Goal: Task Accomplishment & Management: Complete application form

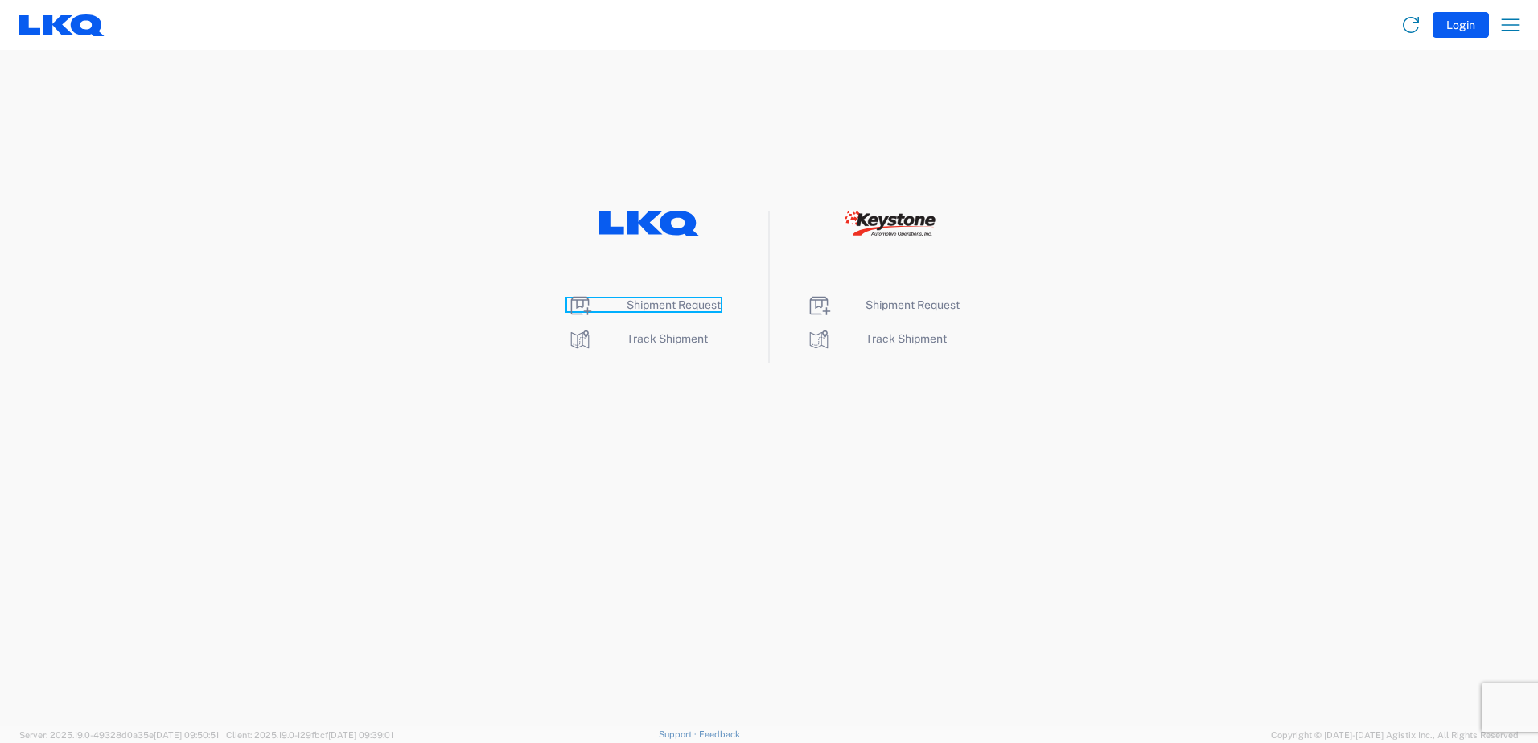
click at [677, 310] on span "Shipment Request" at bounding box center [674, 304] width 94 height 13
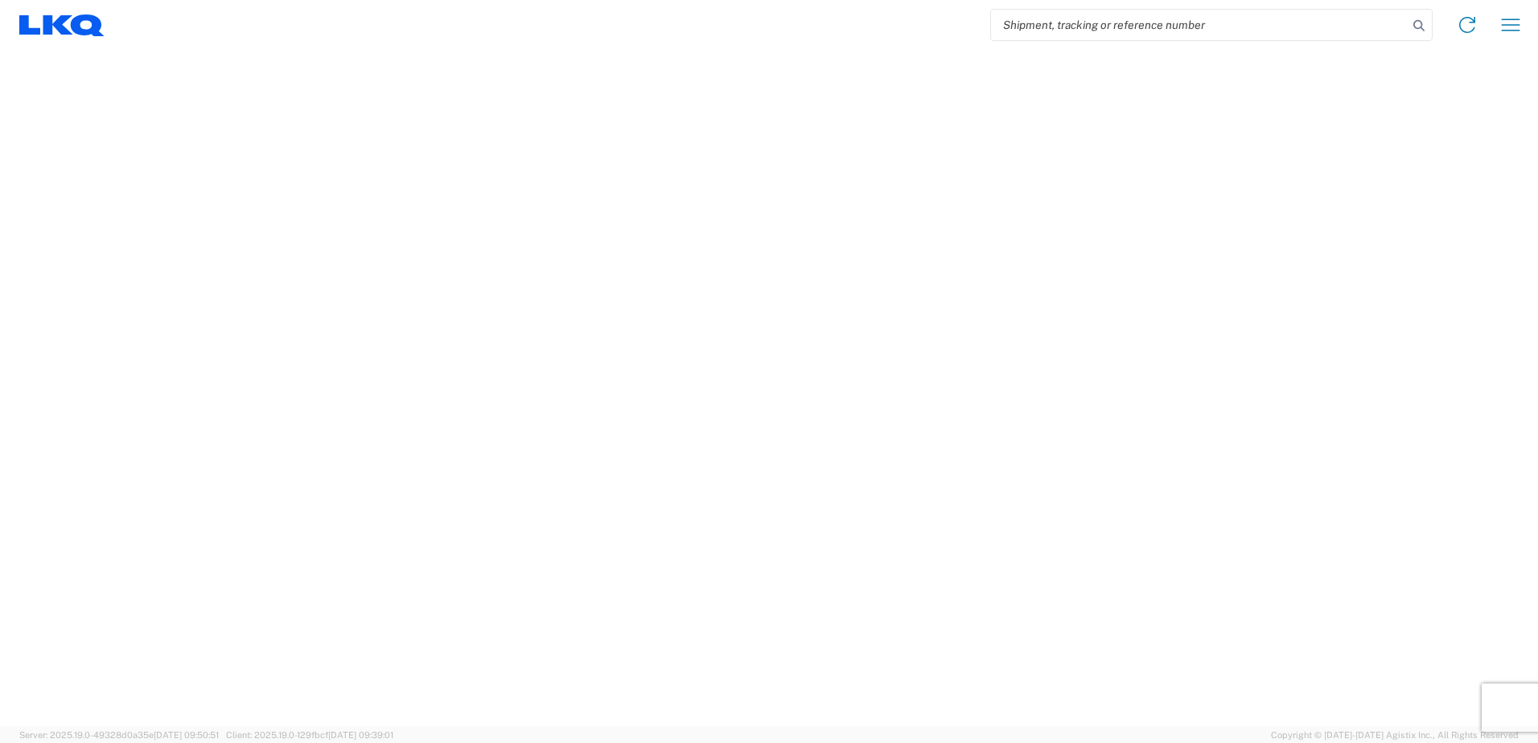
select select "FULL"
select select "LBS"
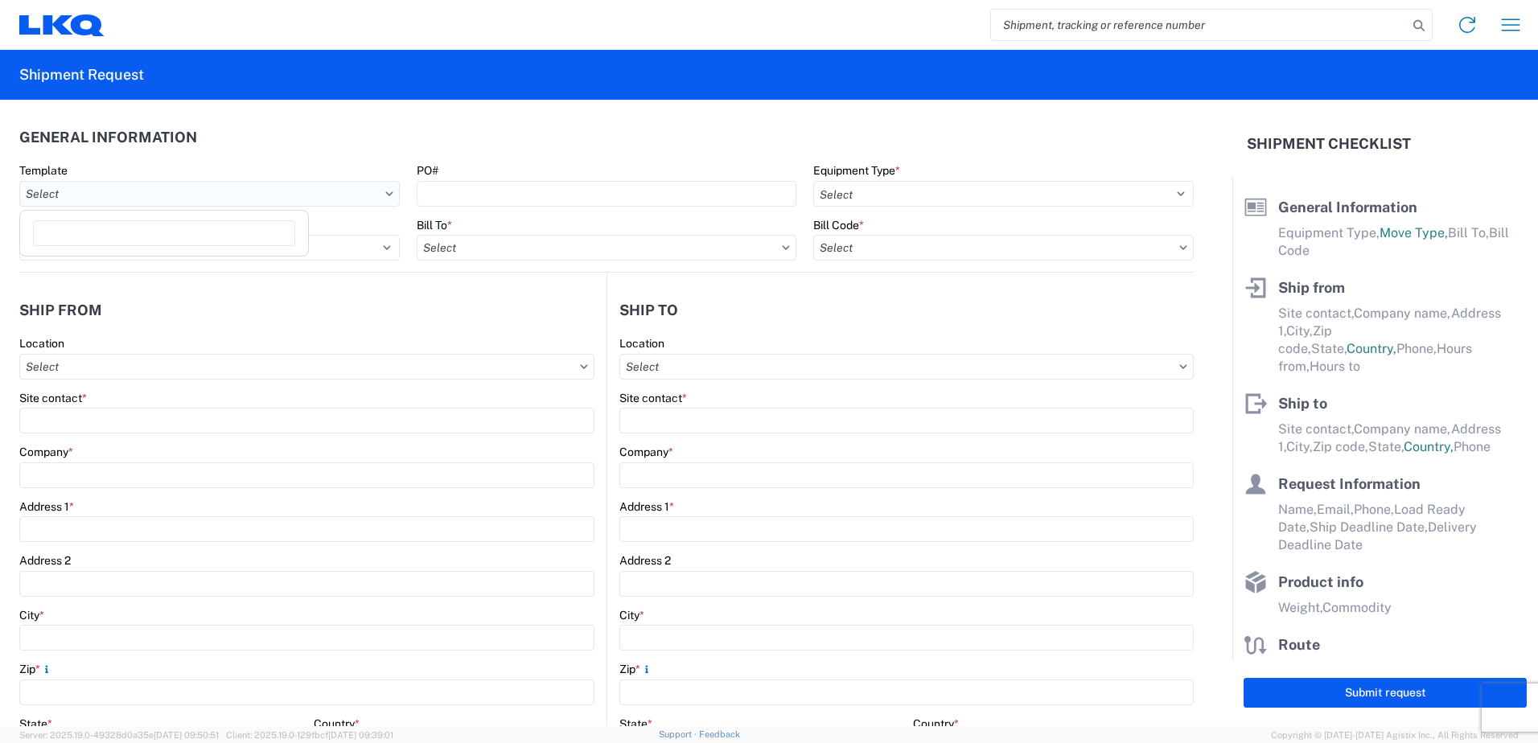
click at [385, 189] on input "text" at bounding box center [209, 194] width 381 height 26
type input "3"
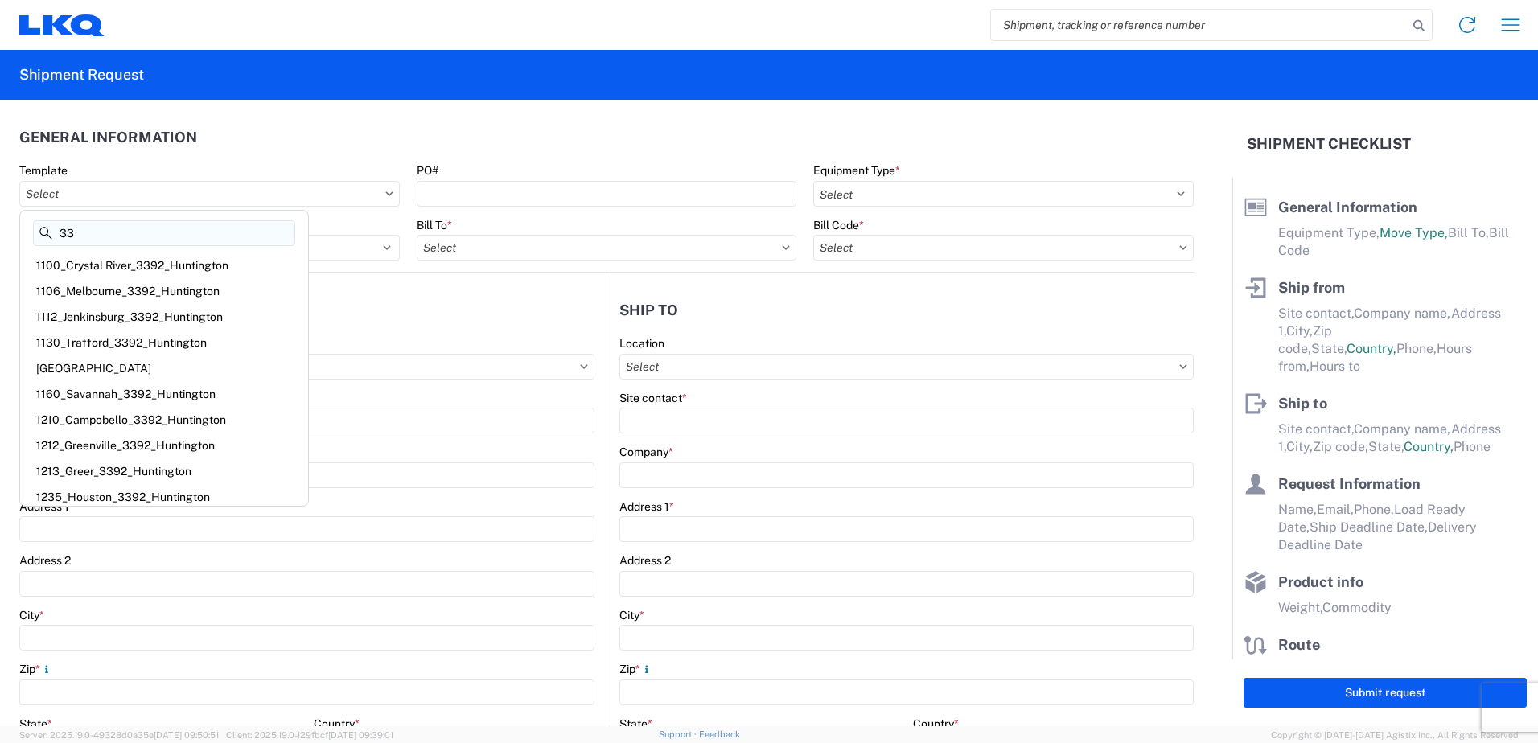
type input "3"
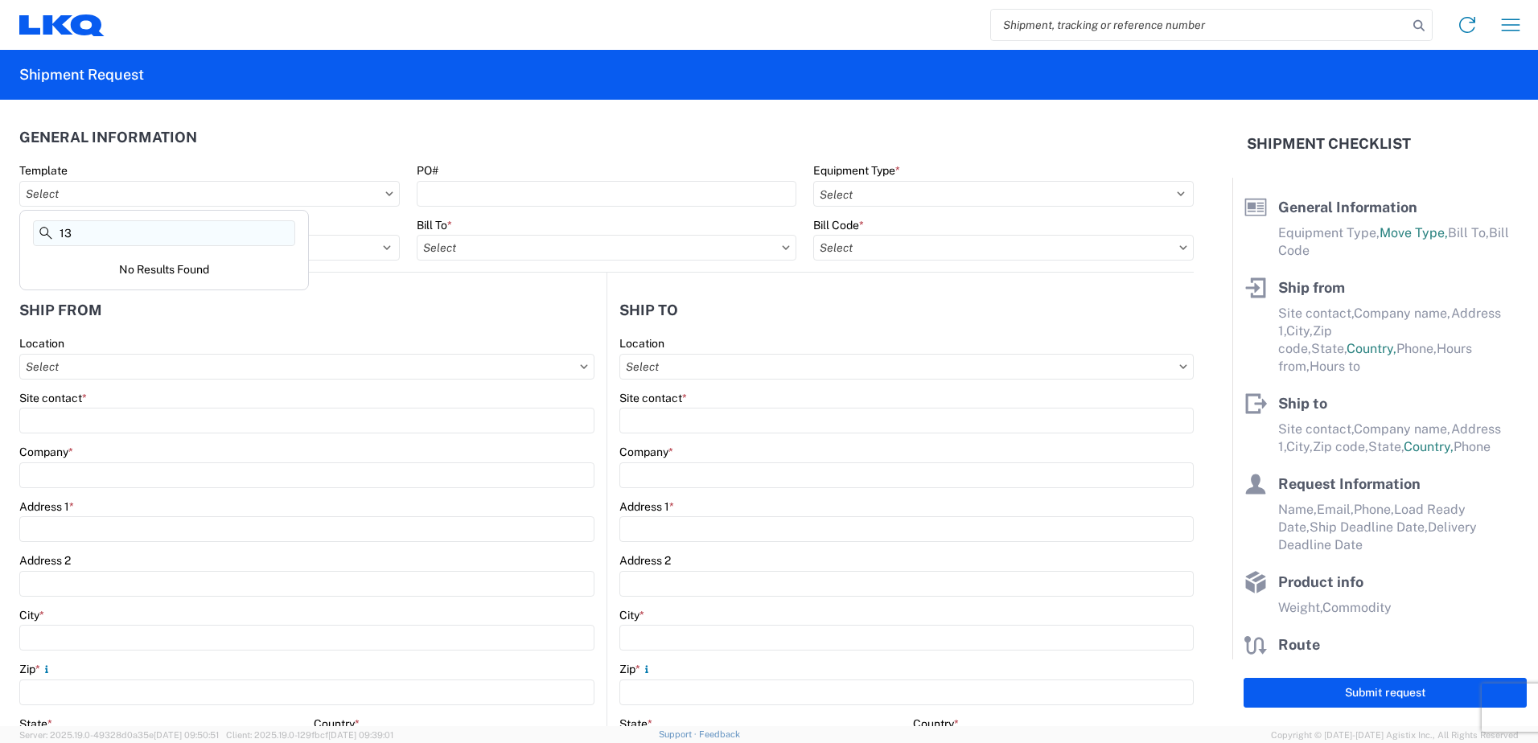
type input "1"
type input "3"
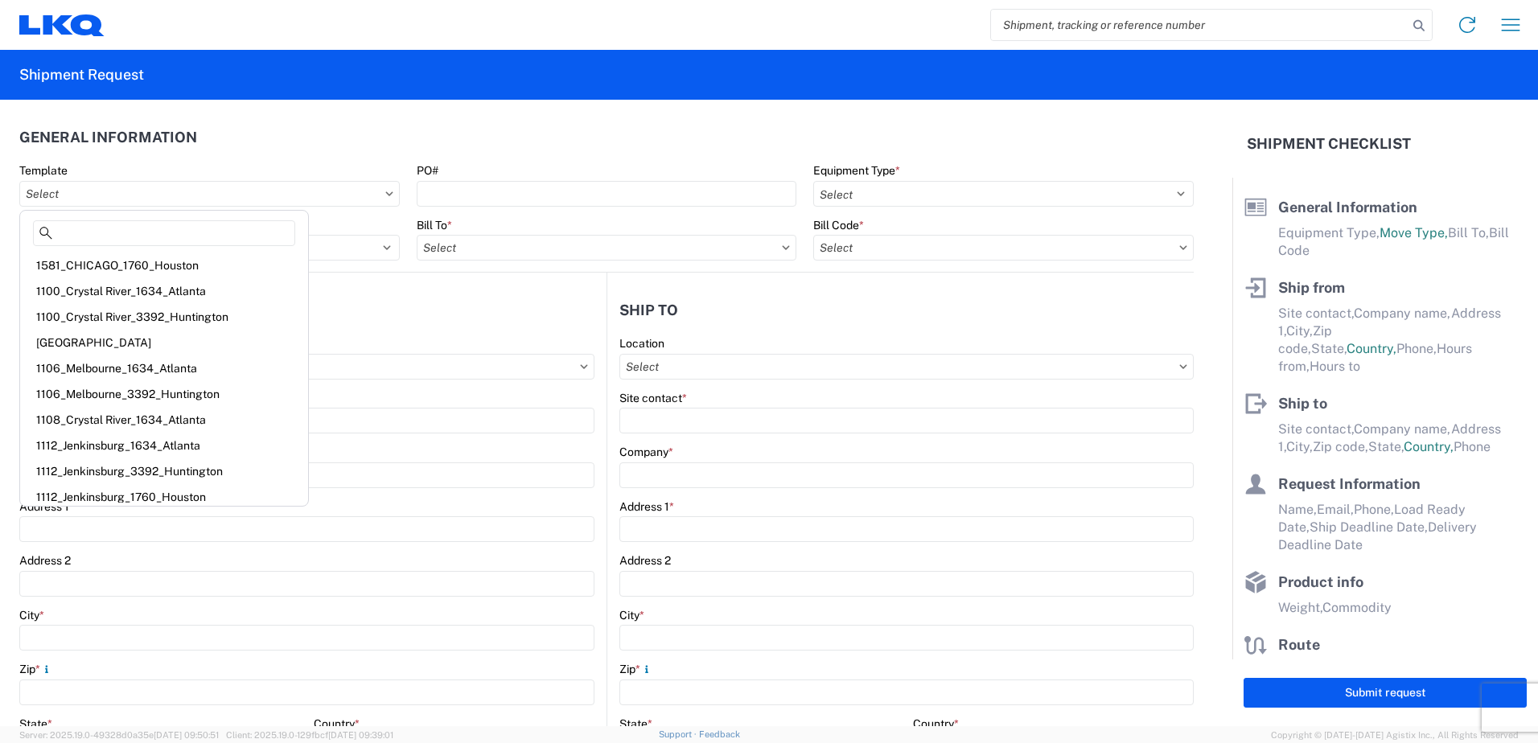
click at [786, 123] on header "General Information" at bounding box center [606, 137] width 1175 height 36
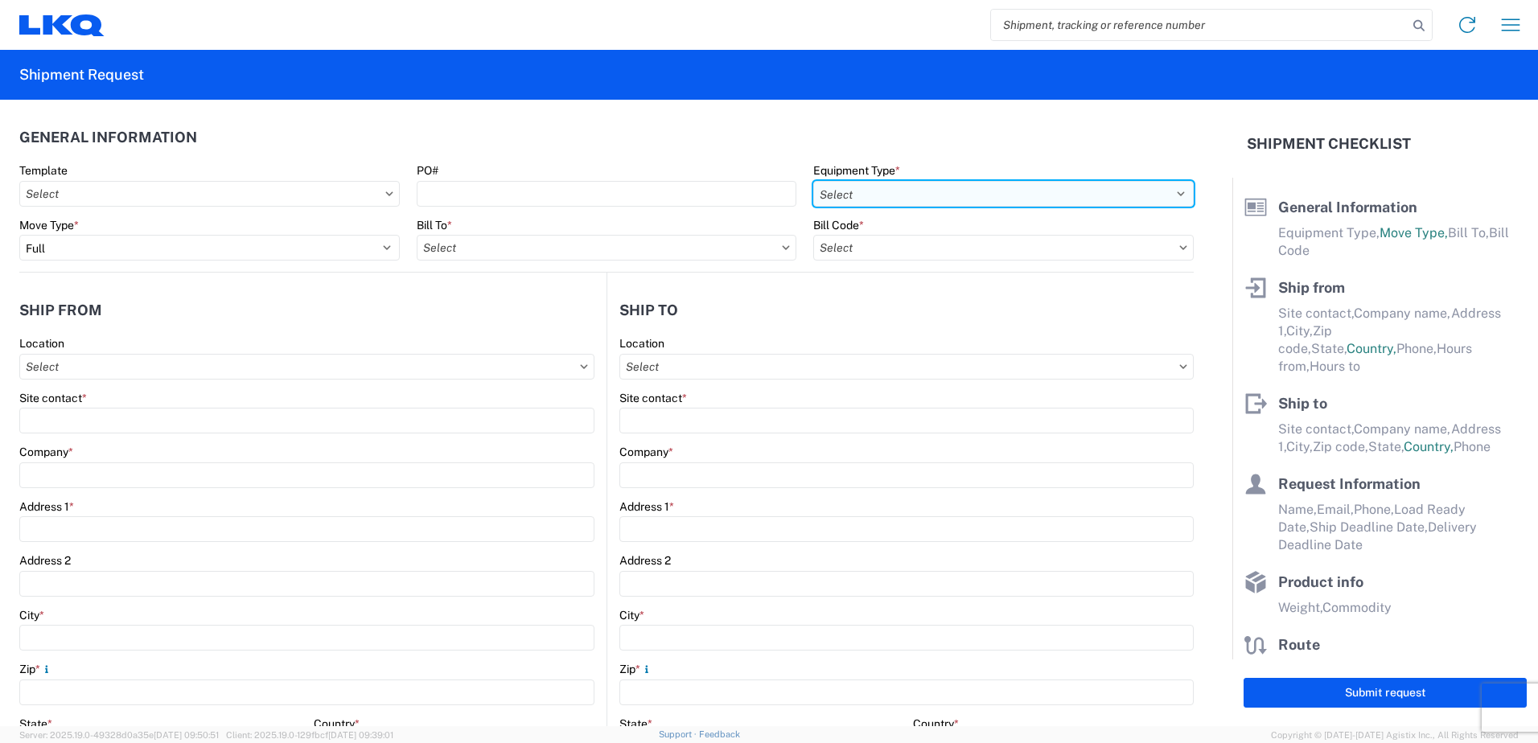
click at [950, 195] on select "Select 53’ Dry Van Flatbed Dropdeck (van) Lowboy (flatbed) Rail" at bounding box center [1003, 194] width 381 height 26
select select "STDV"
click at [813, 181] on select "Select 53’ Dry Van Flatbed Dropdeck (van) Lowboy (flatbed) Rail" at bounding box center [1003, 194] width 381 height 26
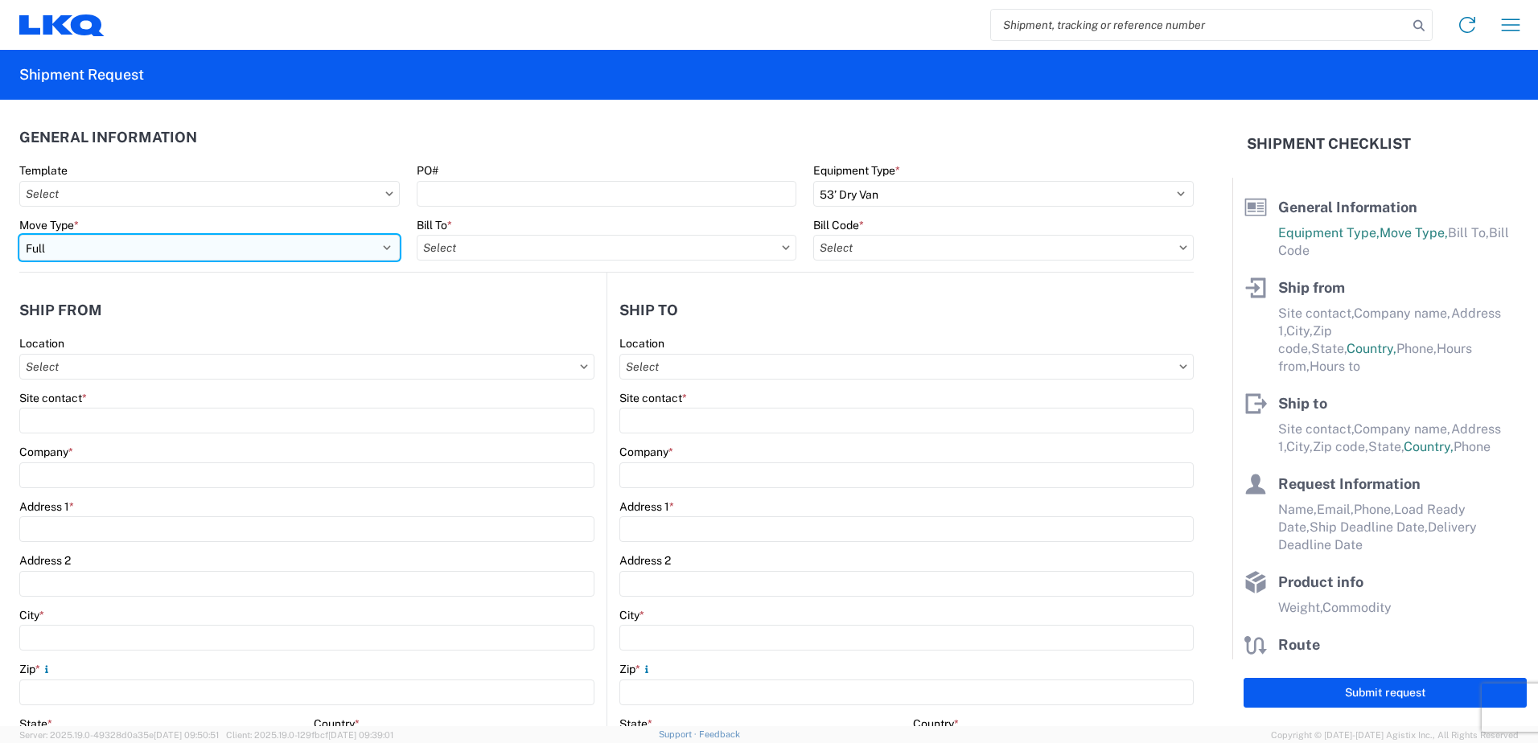
click at [288, 244] on select "Select Full Partial TL" at bounding box center [209, 248] width 381 height 26
select select "PARTIAL_TL"
click at [19, 235] on select "Select Full Partial TL" at bounding box center [209, 248] width 381 height 26
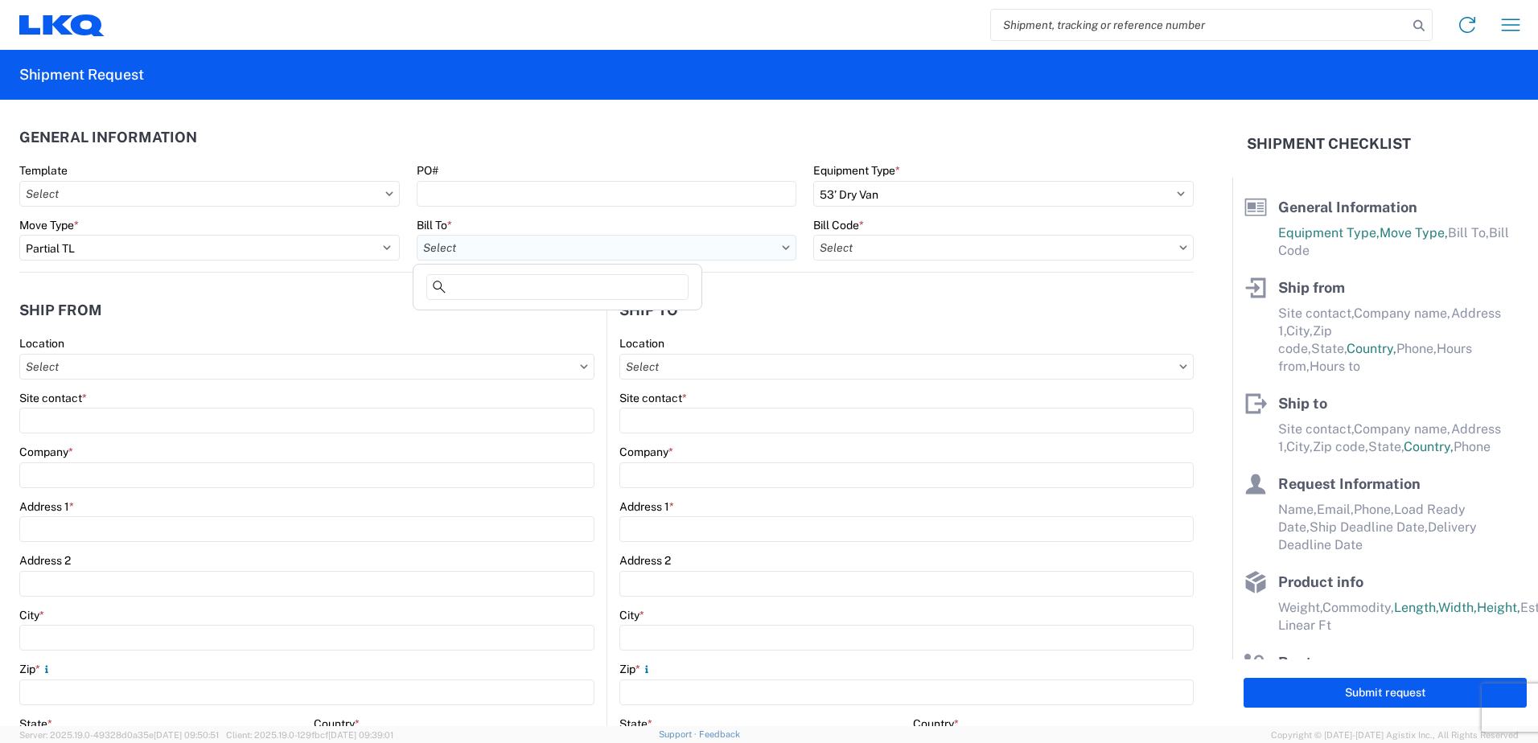
click at [642, 251] on input "text" at bounding box center [607, 248] width 381 height 26
type input "3387"
click at [613, 323] on div "3387 Transwheel Huntington" at bounding box center [558, 320] width 282 height 26
type input "3387 Transwheel Huntington"
click at [905, 249] on input "text" at bounding box center [1003, 248] width 381 height 26
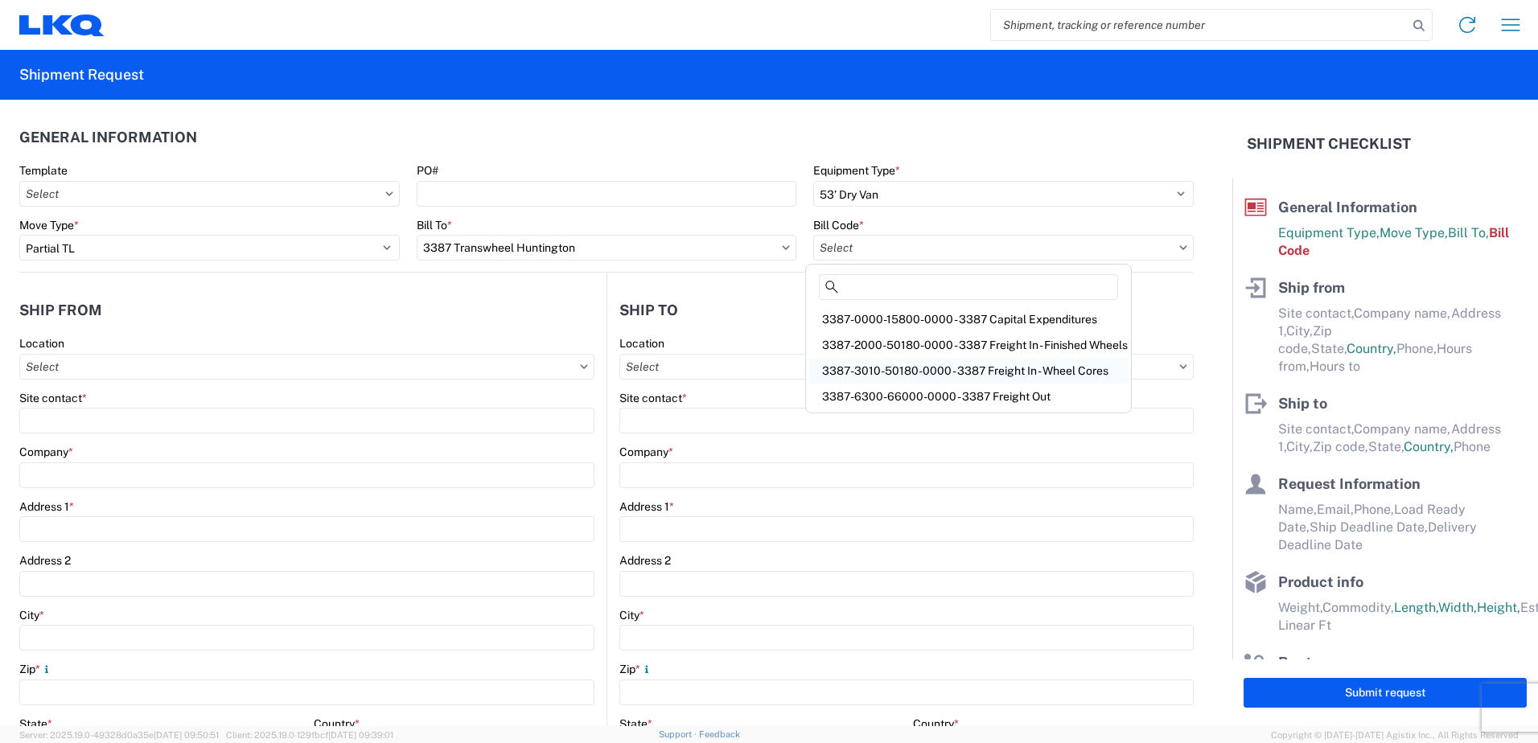
click at [981, 368] on div "3387-3010-50180-0000 - 3387 Freight In - Wheel Cores" at bounding box center [968, 371] width 319 height 26
type input "3387-3010-50180-0000 - 3387 Freight In - Wheel Cores"
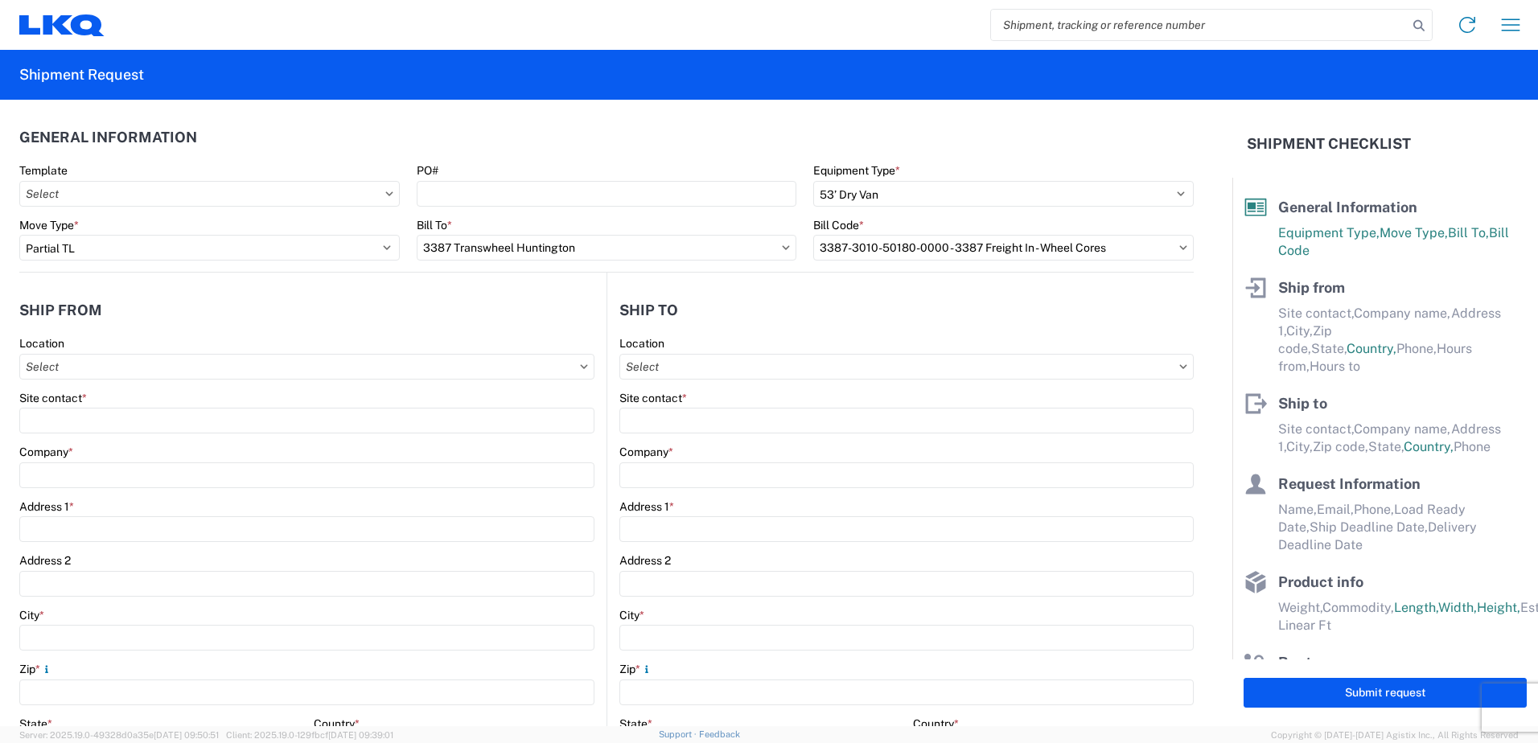
click at [580, 364] on icon at bounding box center [584, 366] width 8 height 5
click at [578, 372] on input "text" at bounding box center [306, 367] width 575 height 26
type input "3073"
click at [150, 440] on div "3073 - Syracuse NY (073)" at bounding box center [164, 439] width 282 height 26
type input "3073 - Syracuse NY (073)"
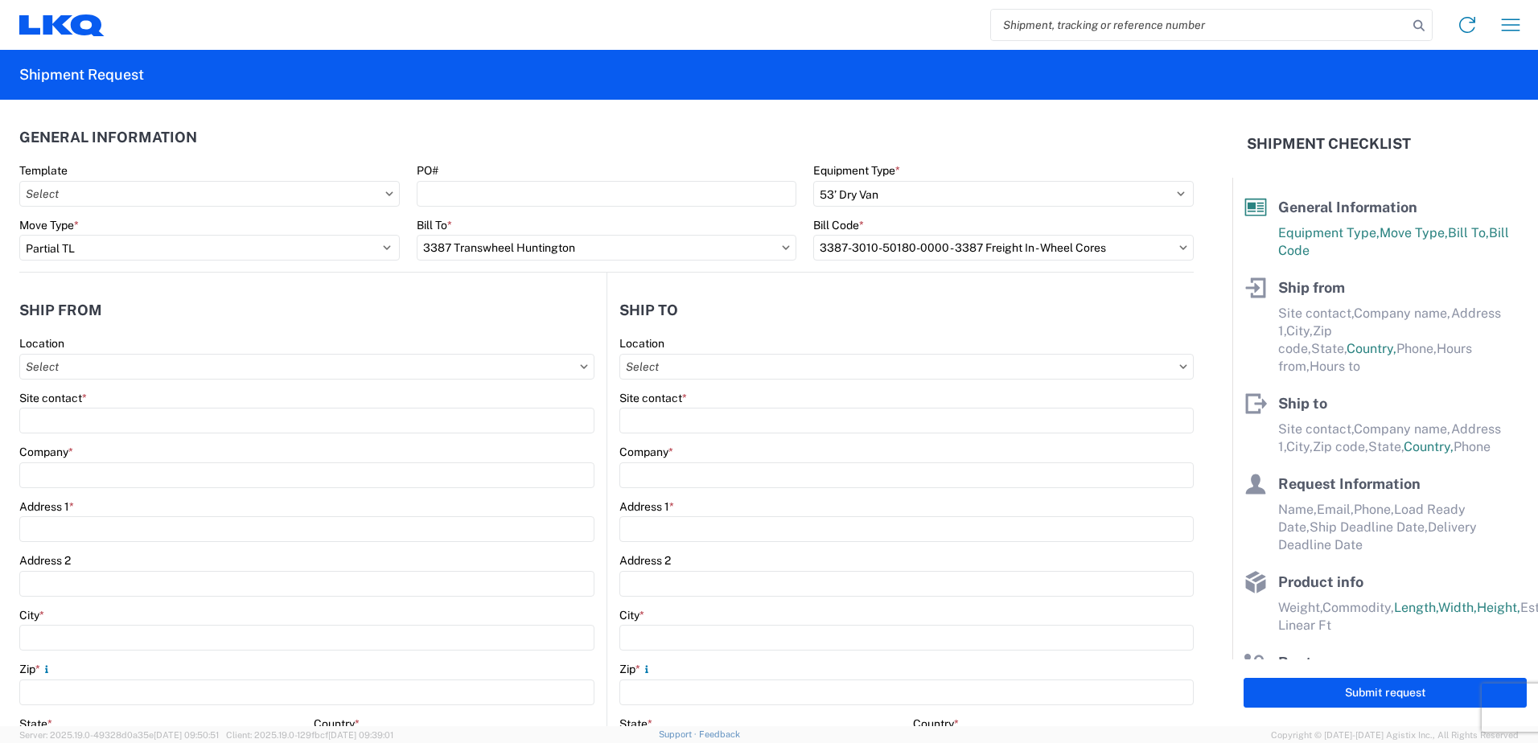
type input "LKQ Corporation"
type input "1810 Lemoyne Ave"
type input "Syracuse"
type input "13208"
select select "NY"
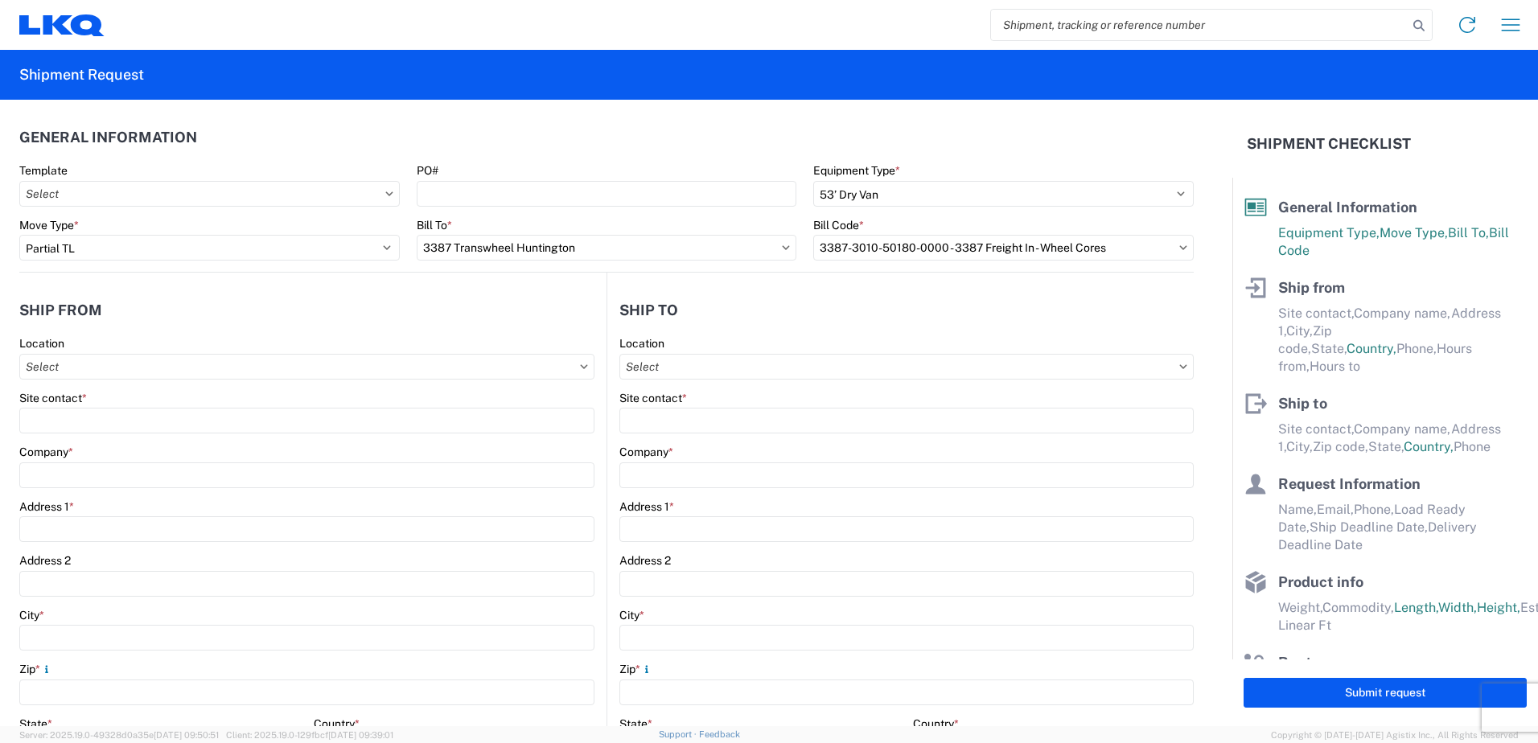
select select "US"
type input "07:00"
type input "17:00"
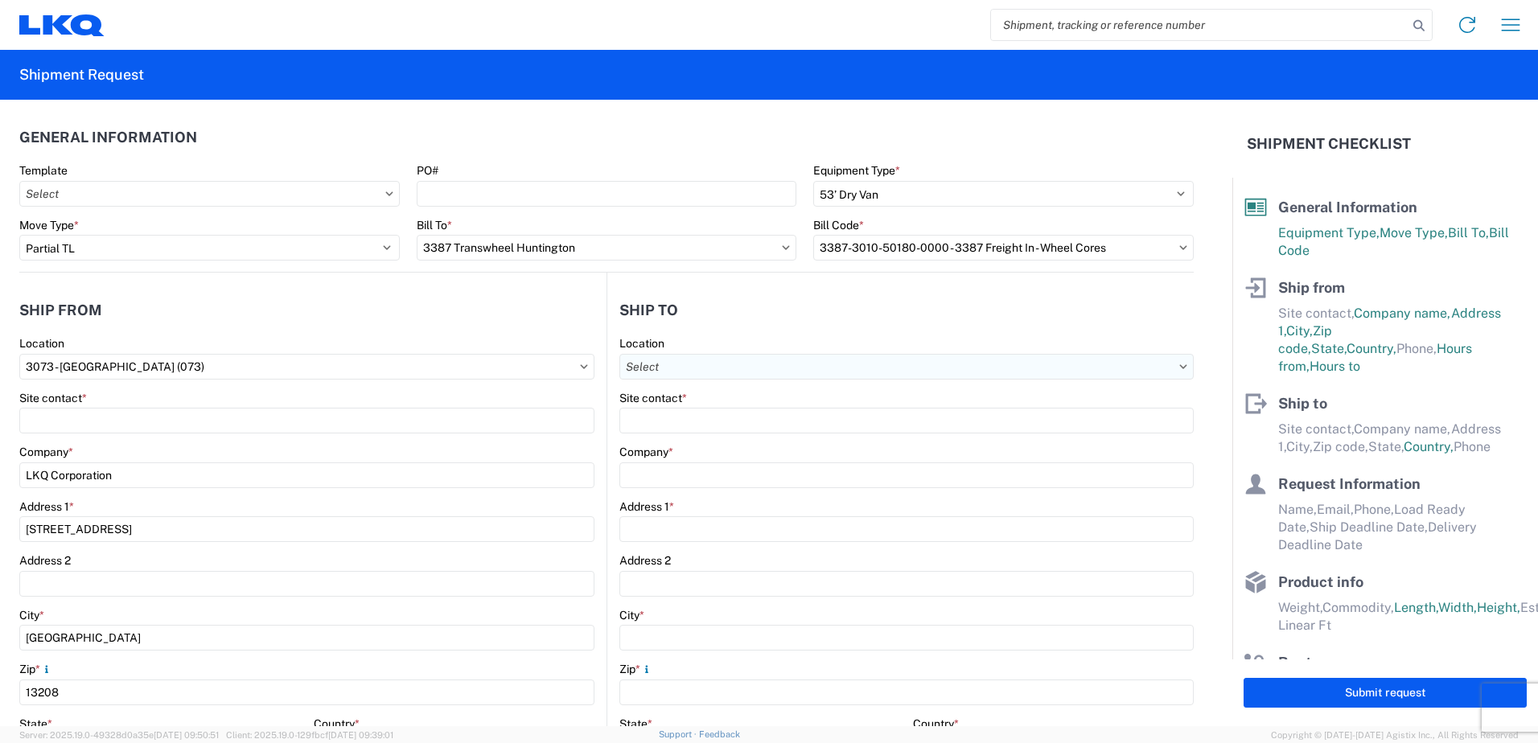
click at [869, 366] on input "text" at bounding box center [906, 367] width 574 height 26
type input "3387"
click at [818, 443] on div "3387 Transwheel Huntington" at bounding box center [759, 439] width 282 height 26
type input "3387 Transwheel Huntington"
type input "LKQ Corporation"
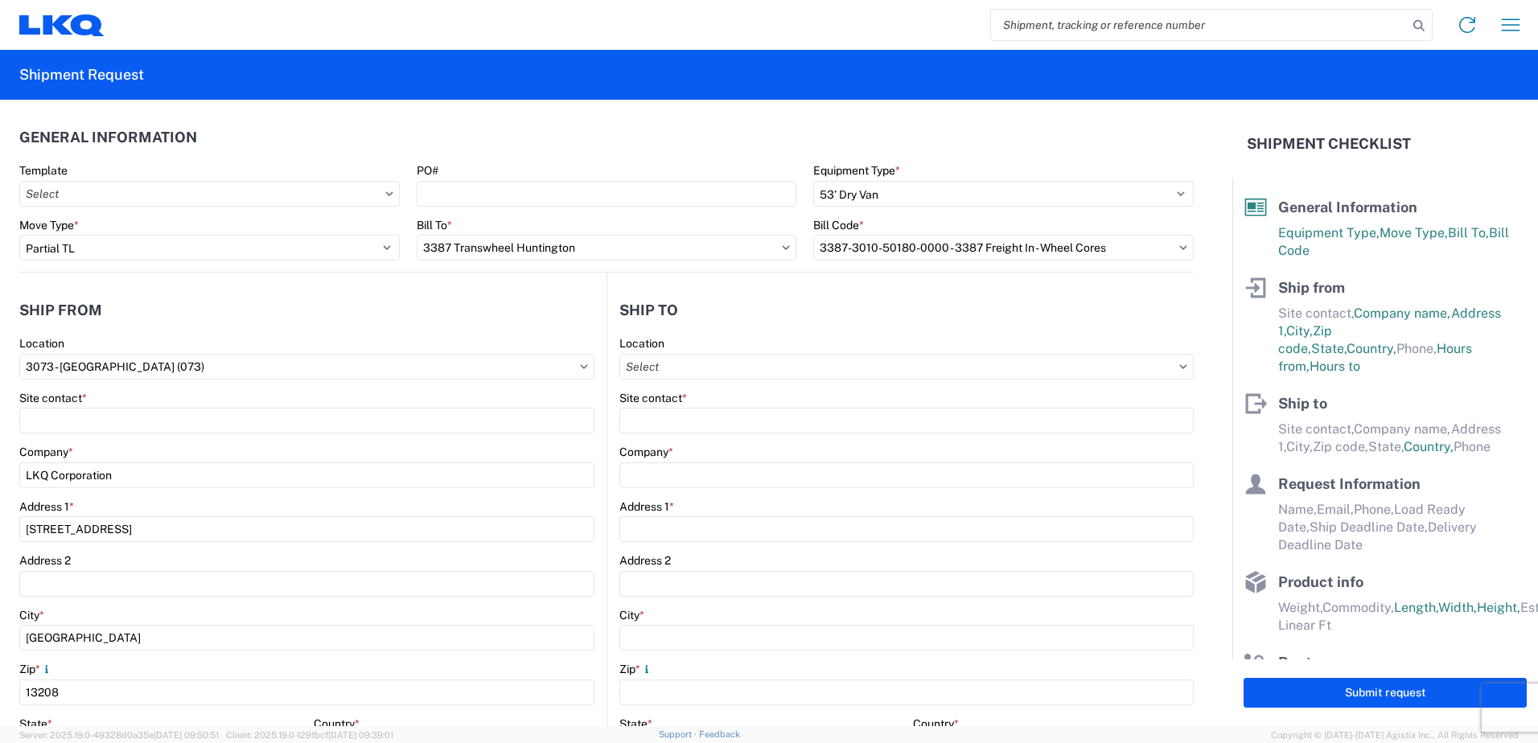
type input "3000 Yeoman Way"
type input "Huntington"
type input "46750"
select select "US"
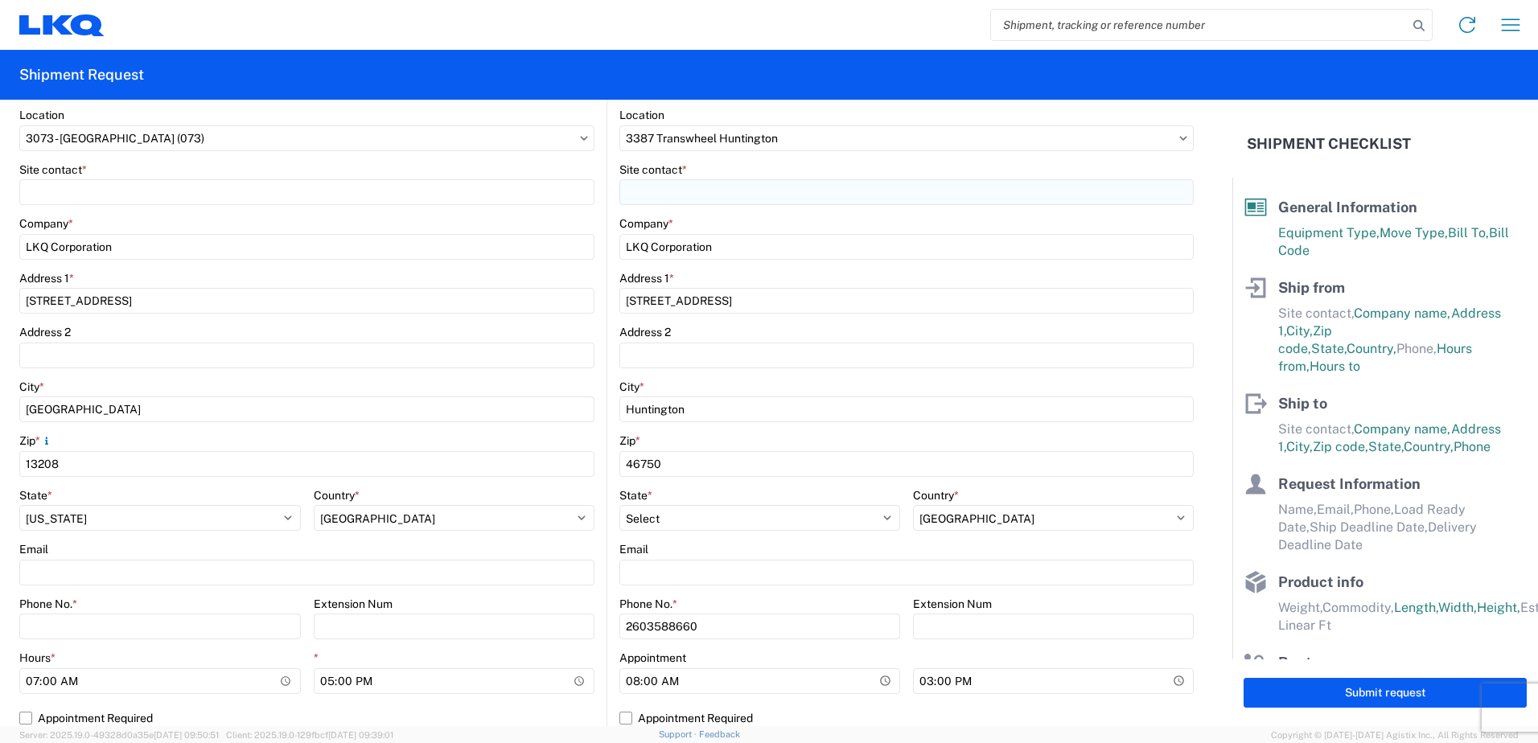
scroll to position [241, 0]
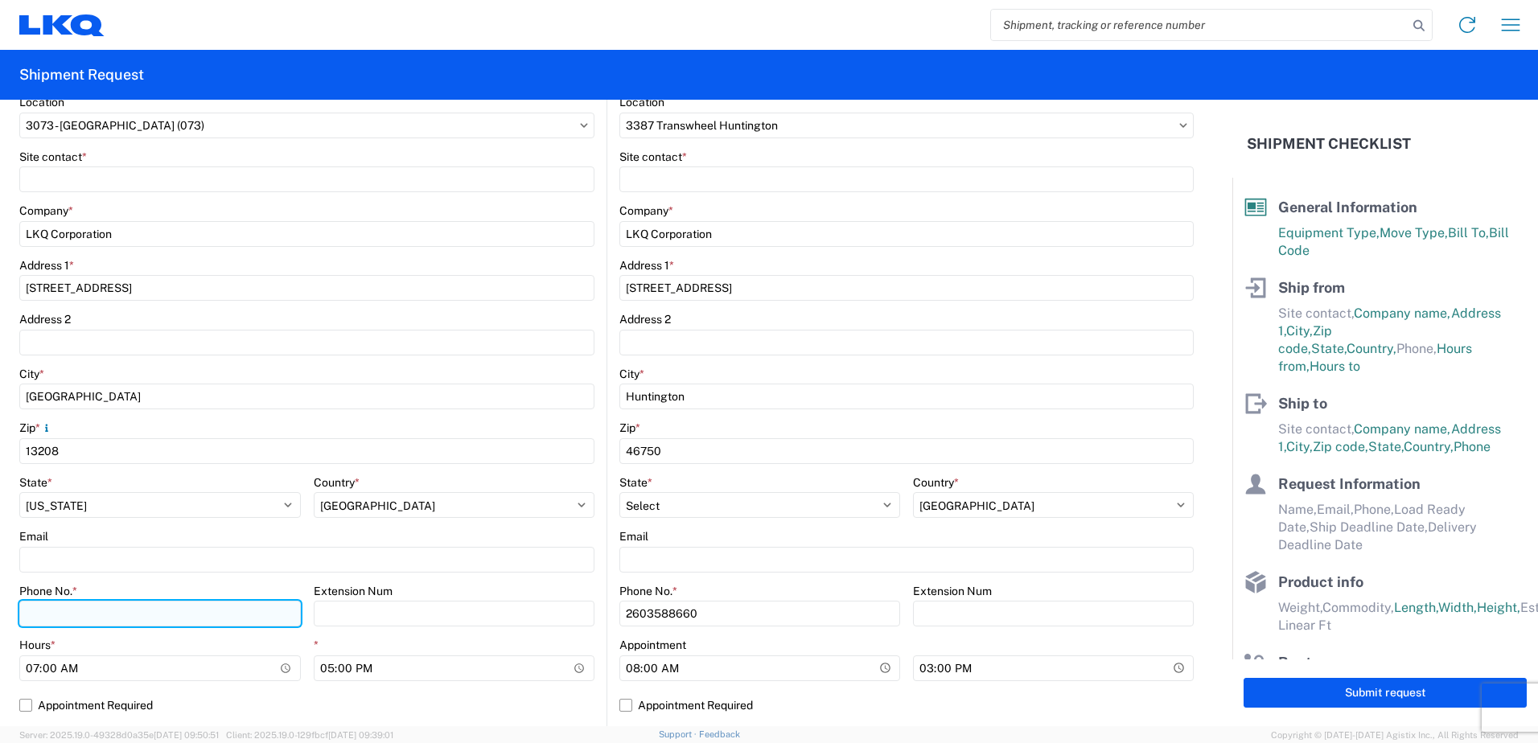
click at [86, 613] on input "Phone No. *" at bounding box center [160, 614] width 282 height 26
type input "3157202904"
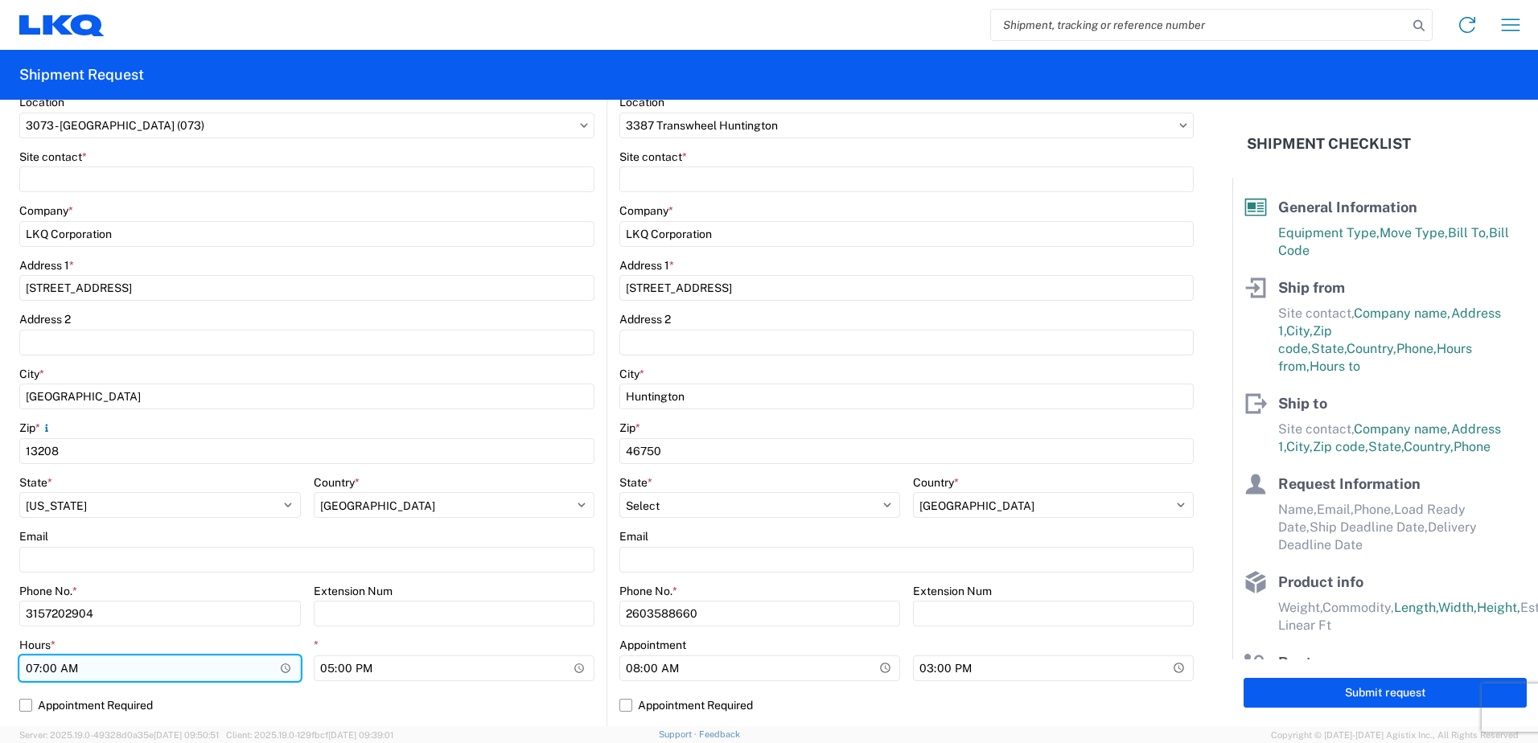
click at [290, 669] on input "07:00" at bounding box center [160, 669] width 282 height 26
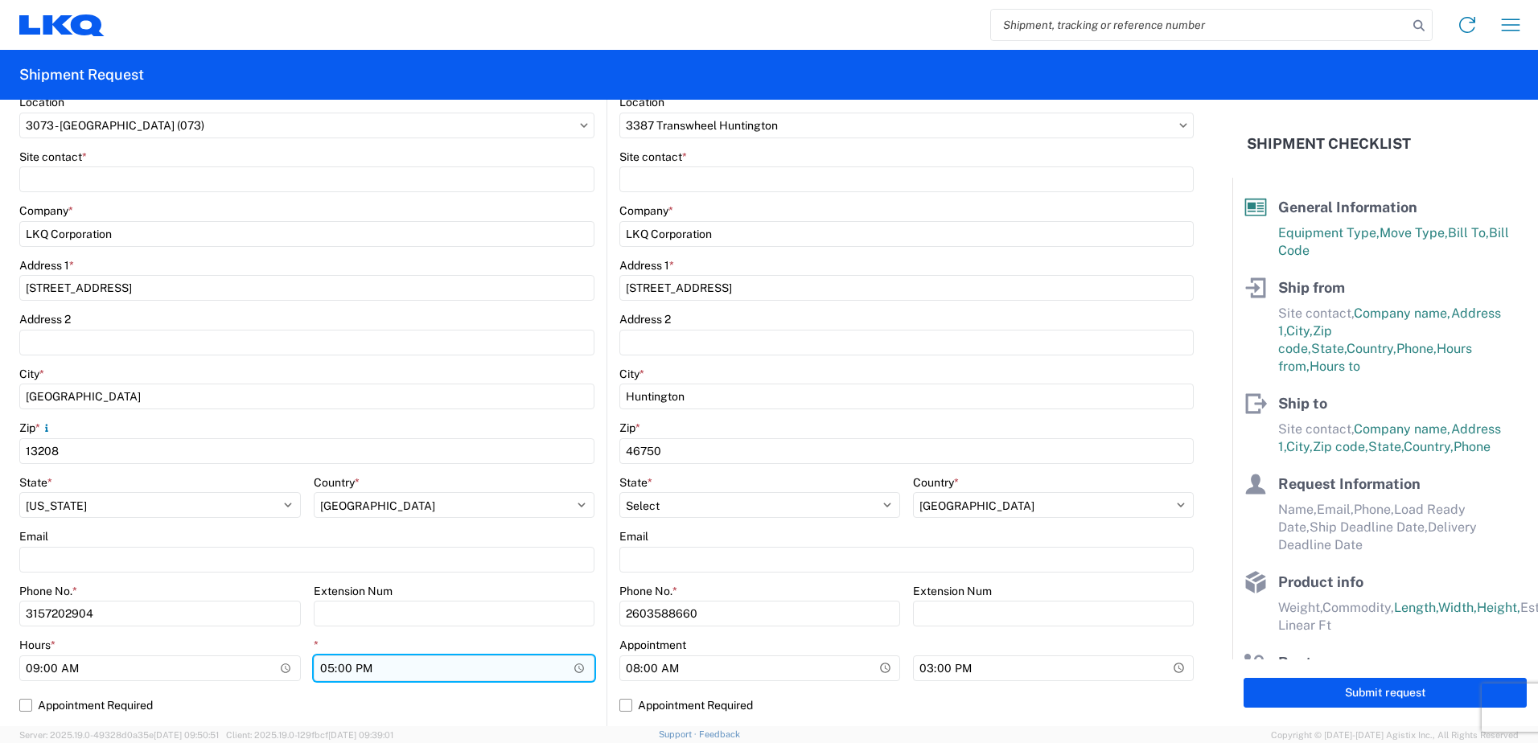
type input "09:00"
click at [571, 663] on input "17:00" at bounding box center [455, 669] width 282 height 26
type input "15:00"
click at [496, 701] on label "Appointment Required" at bounding box center [306, 706] width 575 height 26
click at [0, 0] on input "Appointment Required" at bounding box center [0, 0] width 0 height 0
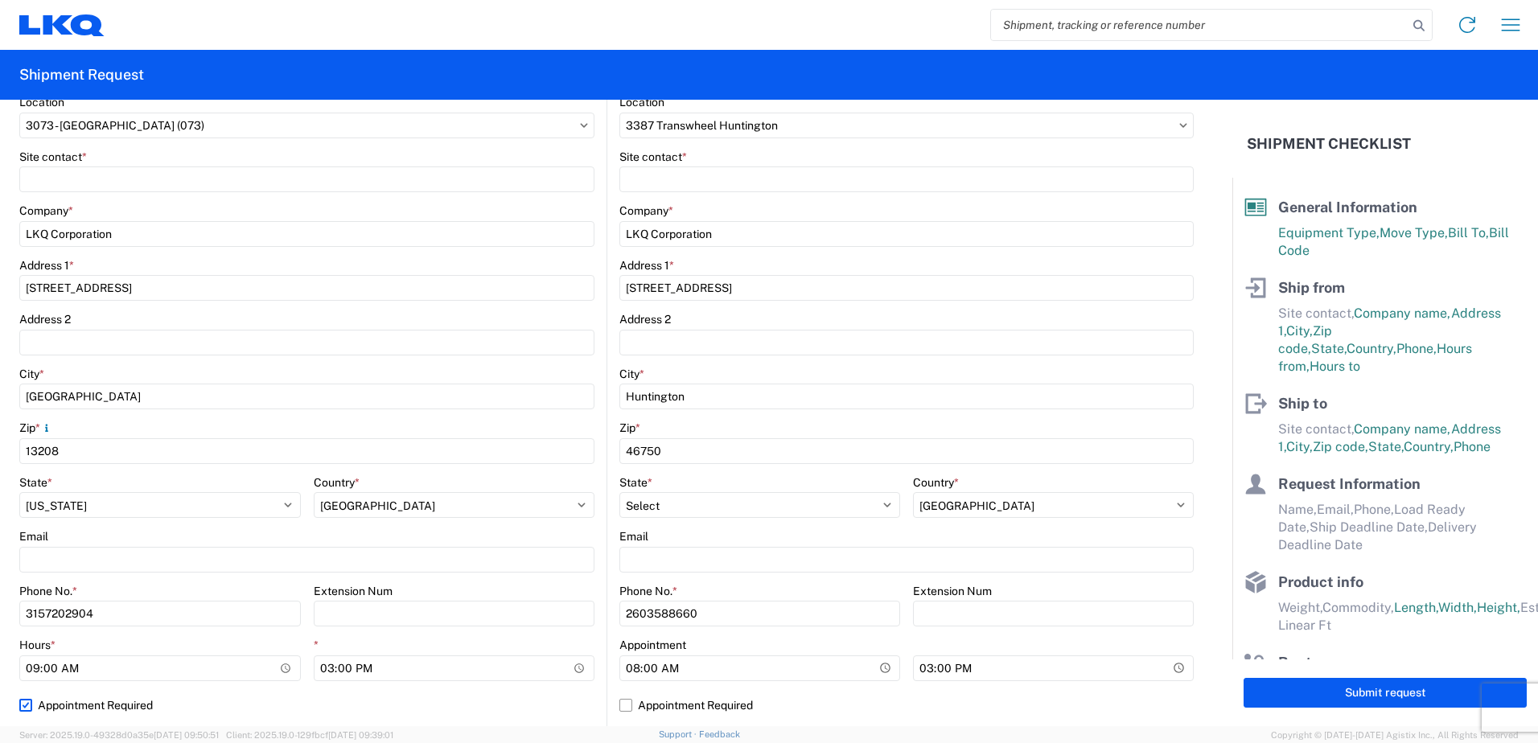
select select "NY"
select select "US"
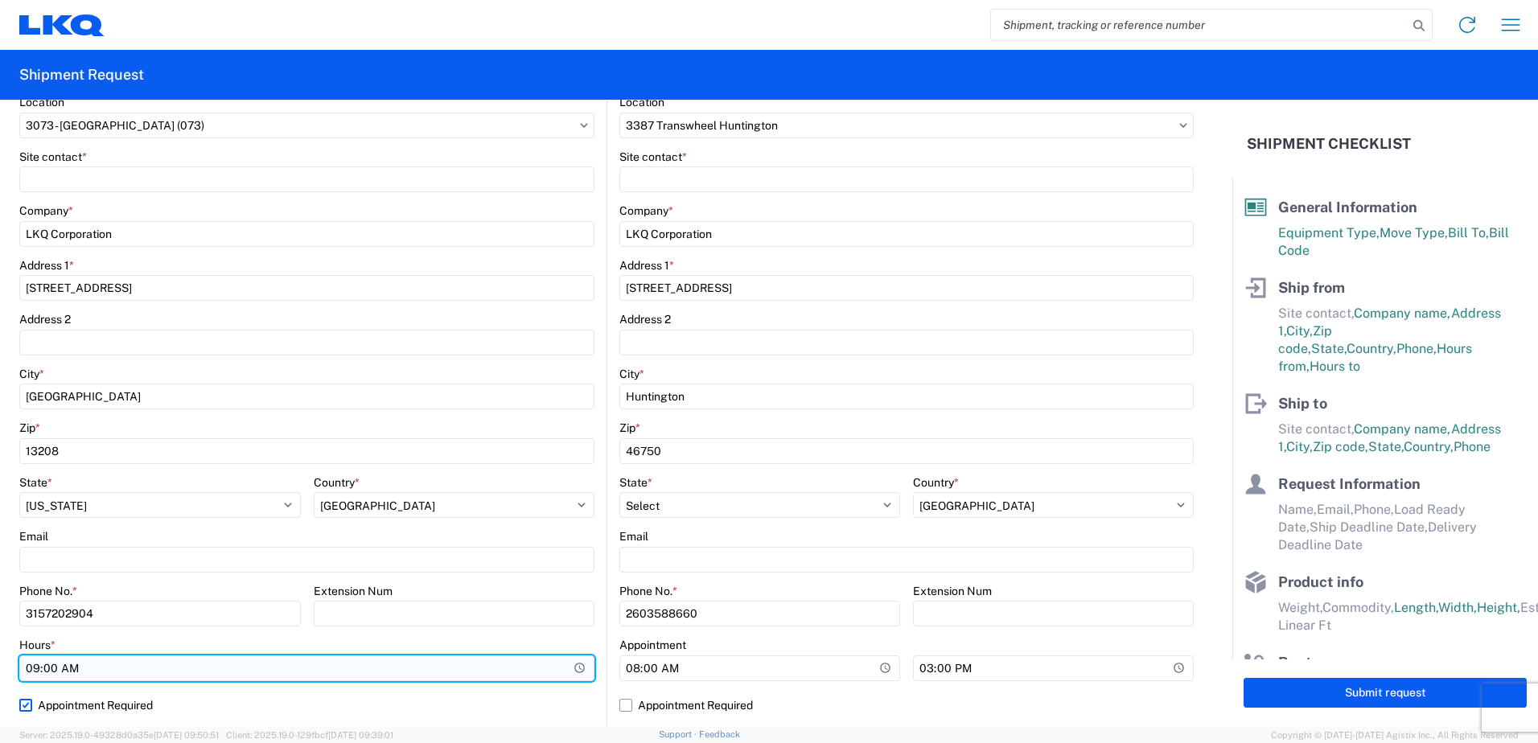
click at [570, 671] on input "09:00" at bounding box center [306, 669] width 575 height 26
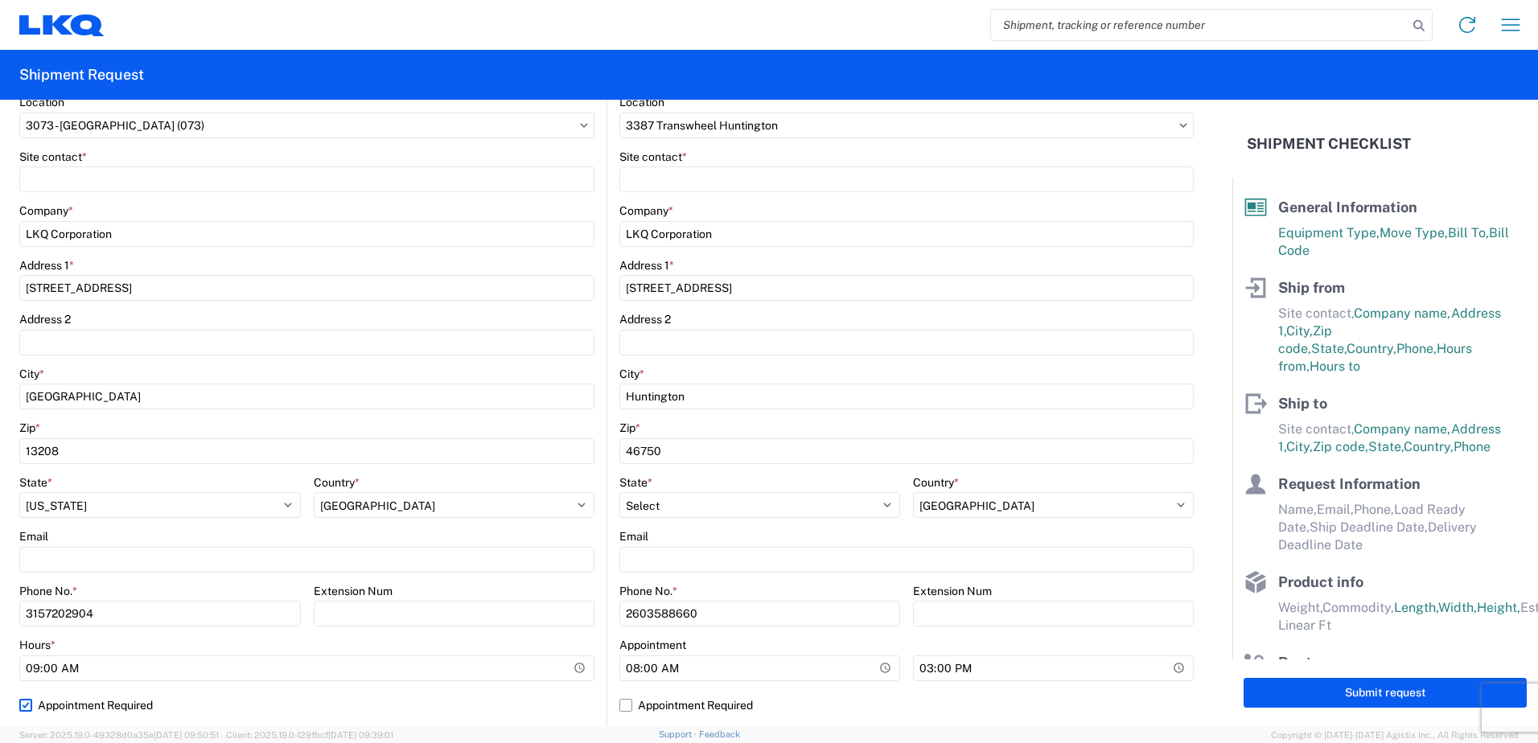
click at [303, 693] on label "Appointment Required" at bounding box center [306, 706] width 575 height 26
click at [0, 0] on input "Appointment Required" at bounding box center [0, 0] width 0 height 0
select select "NY"
select select "US"
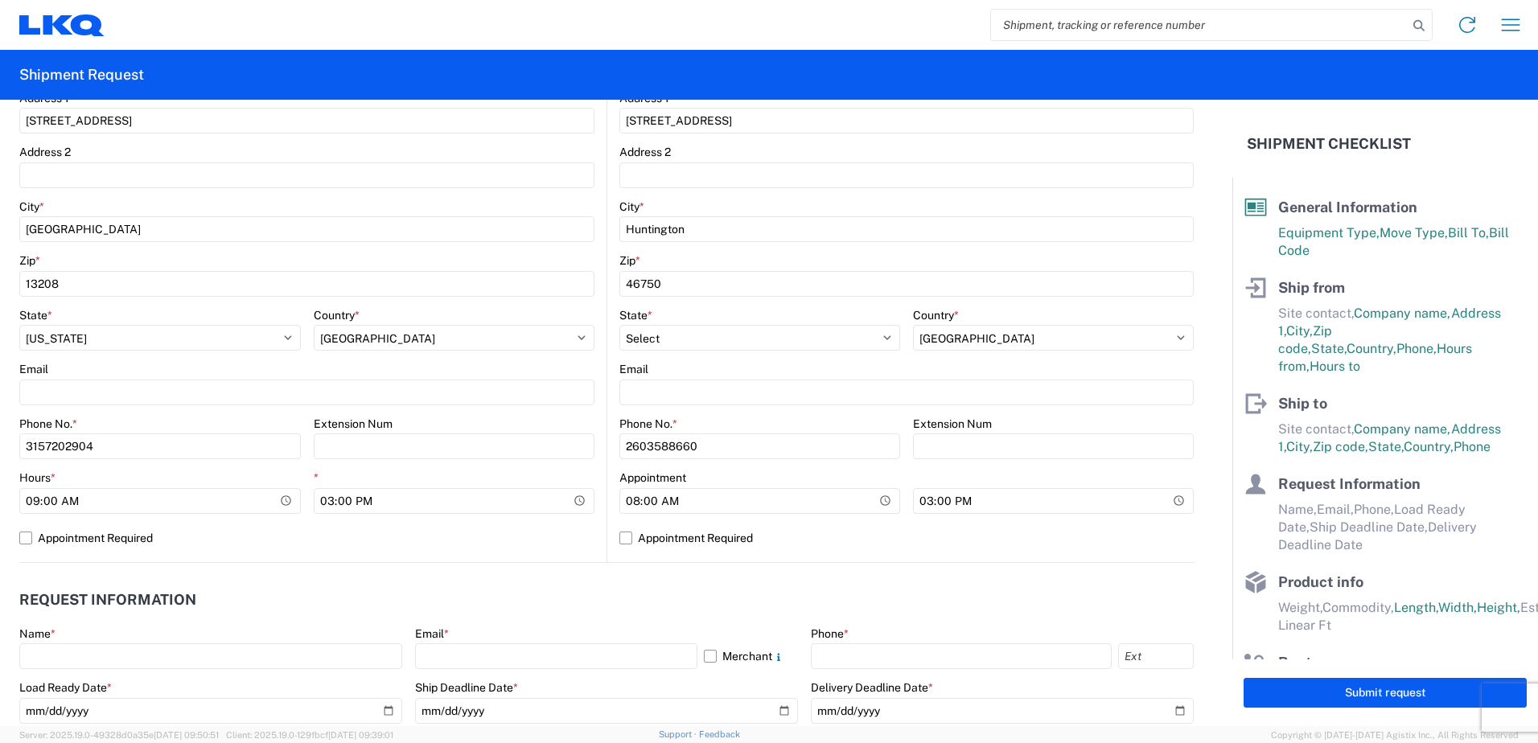
scroll to position [483, 0]
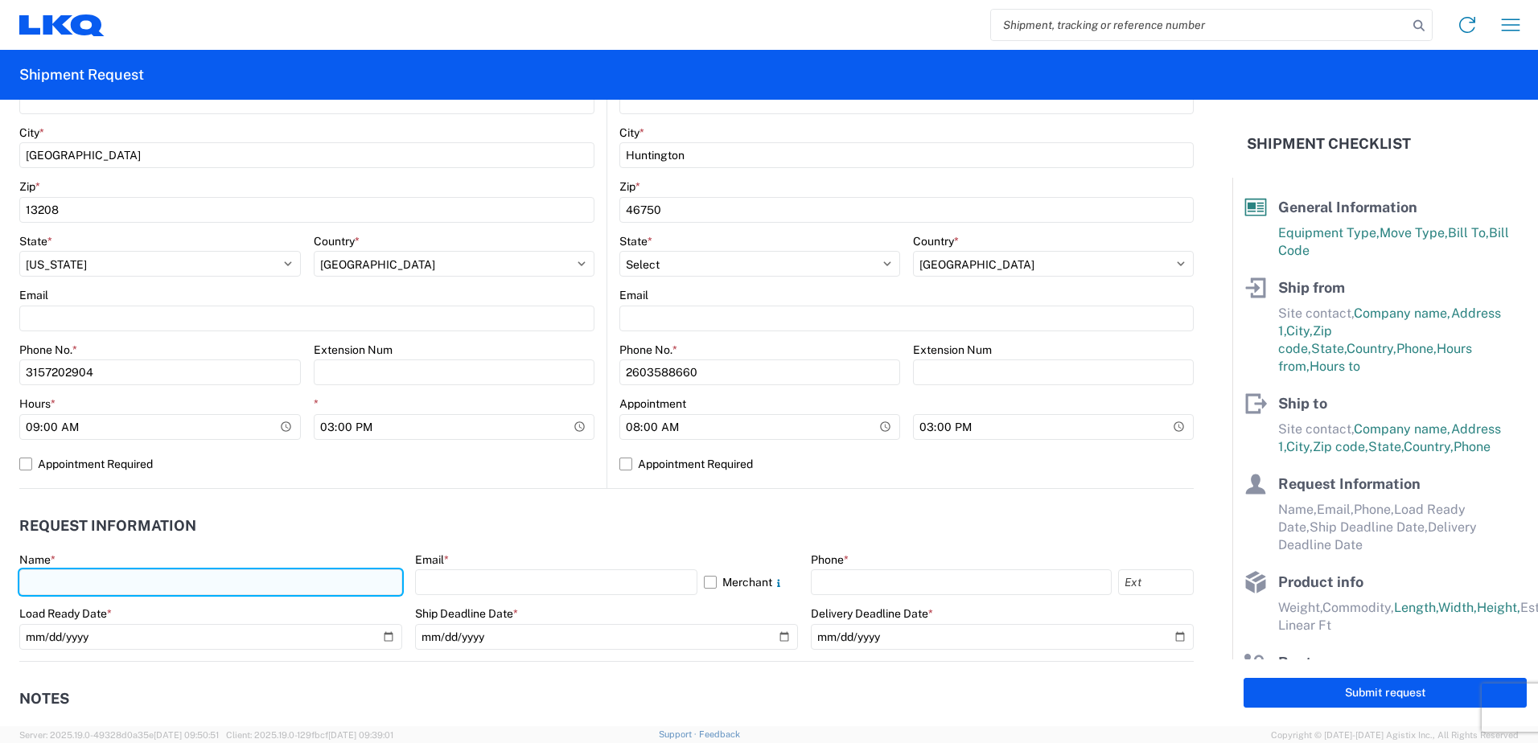
click at [297, 587] on input "text" at bounding box center [210, 583] width 383 height 26
type input "c"
type input "Connor Oakes"
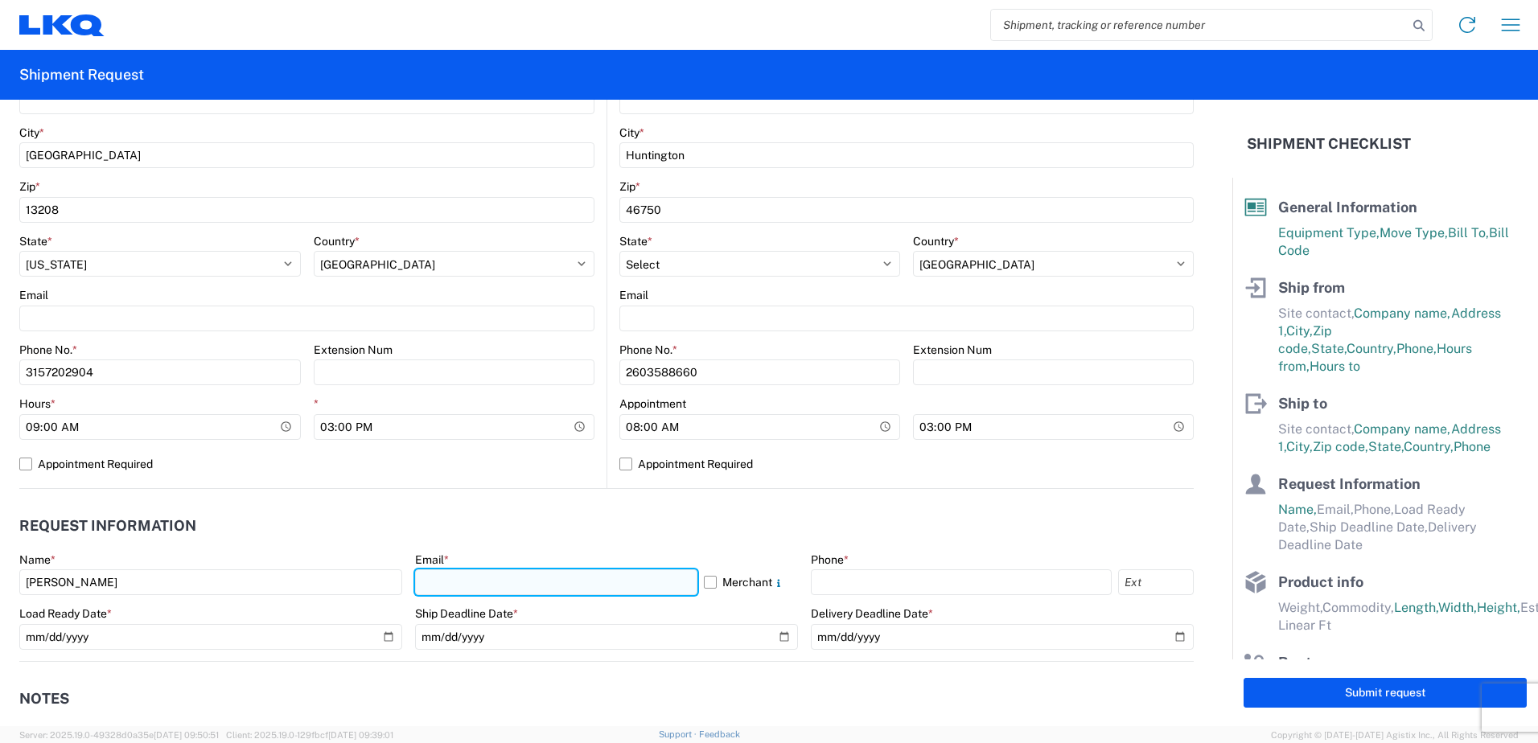
click at [497, 573] on input "text" at bounding box center [556, 583] width 282 height 26
type input "csoakes@lkqcorp.com"
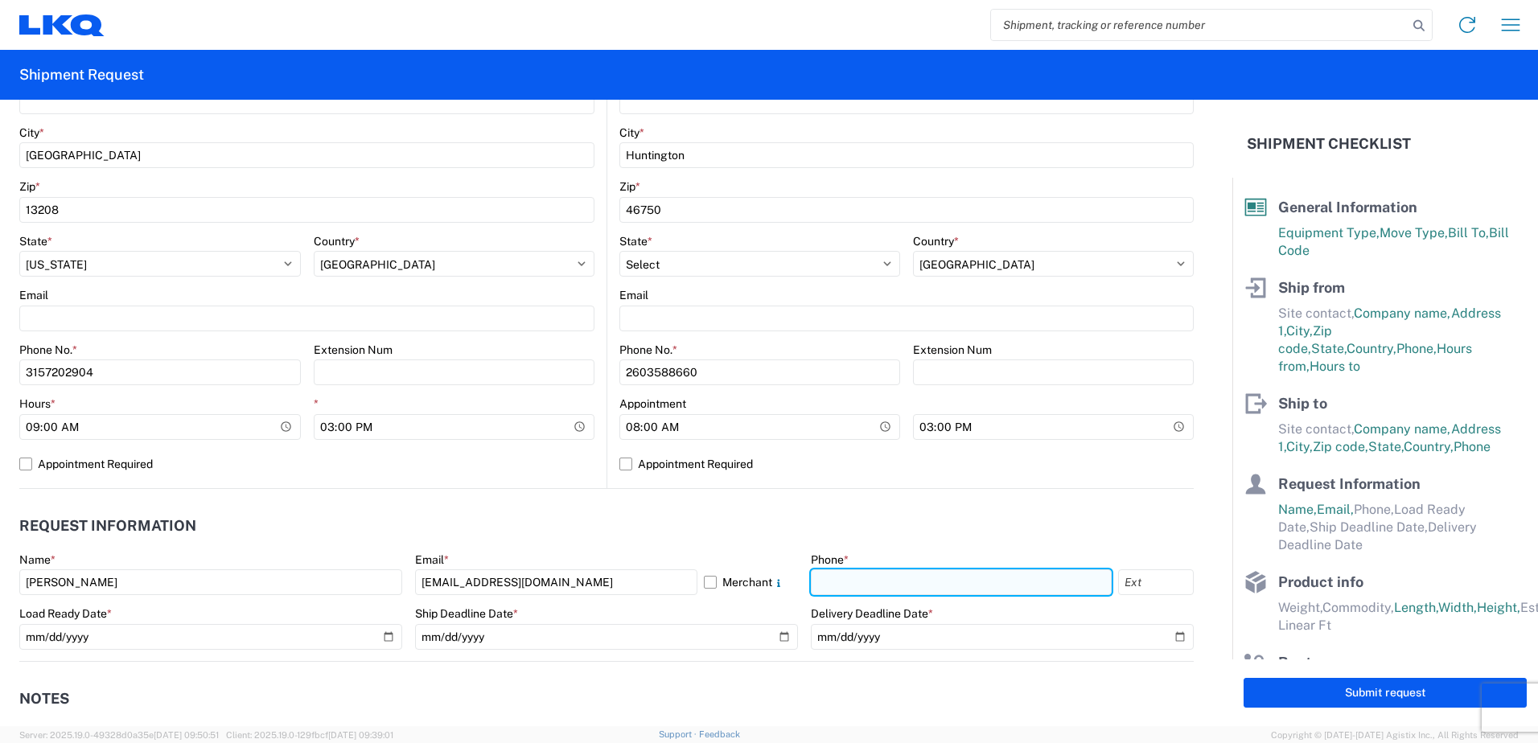
click at [886, 582] on input "text" at bounding box center [961, 583] width 301 height 26
type input "3157202904"
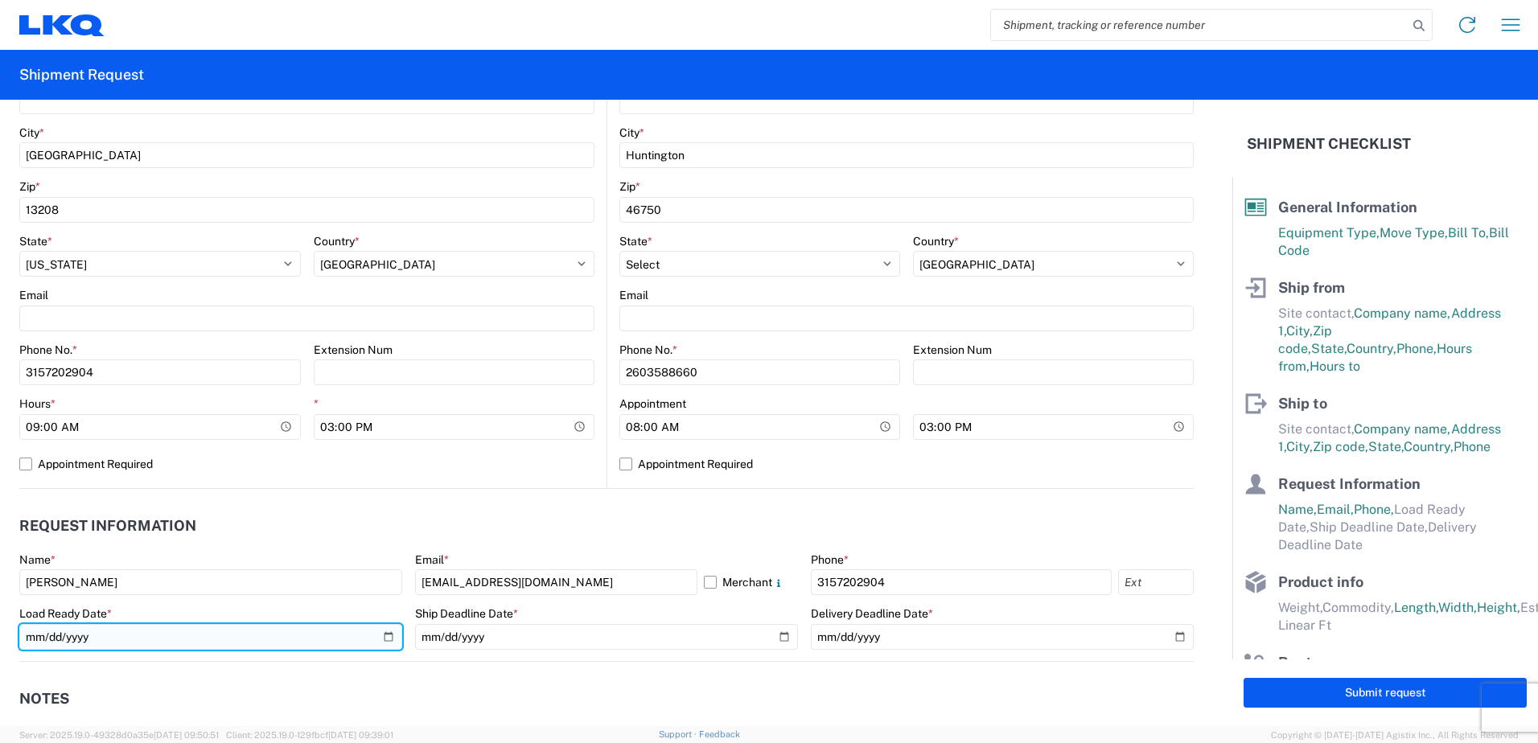
click at [379, 633] on input "date" at bounding box center [210, 637] width 383 height 26
type input "2025-09-18"
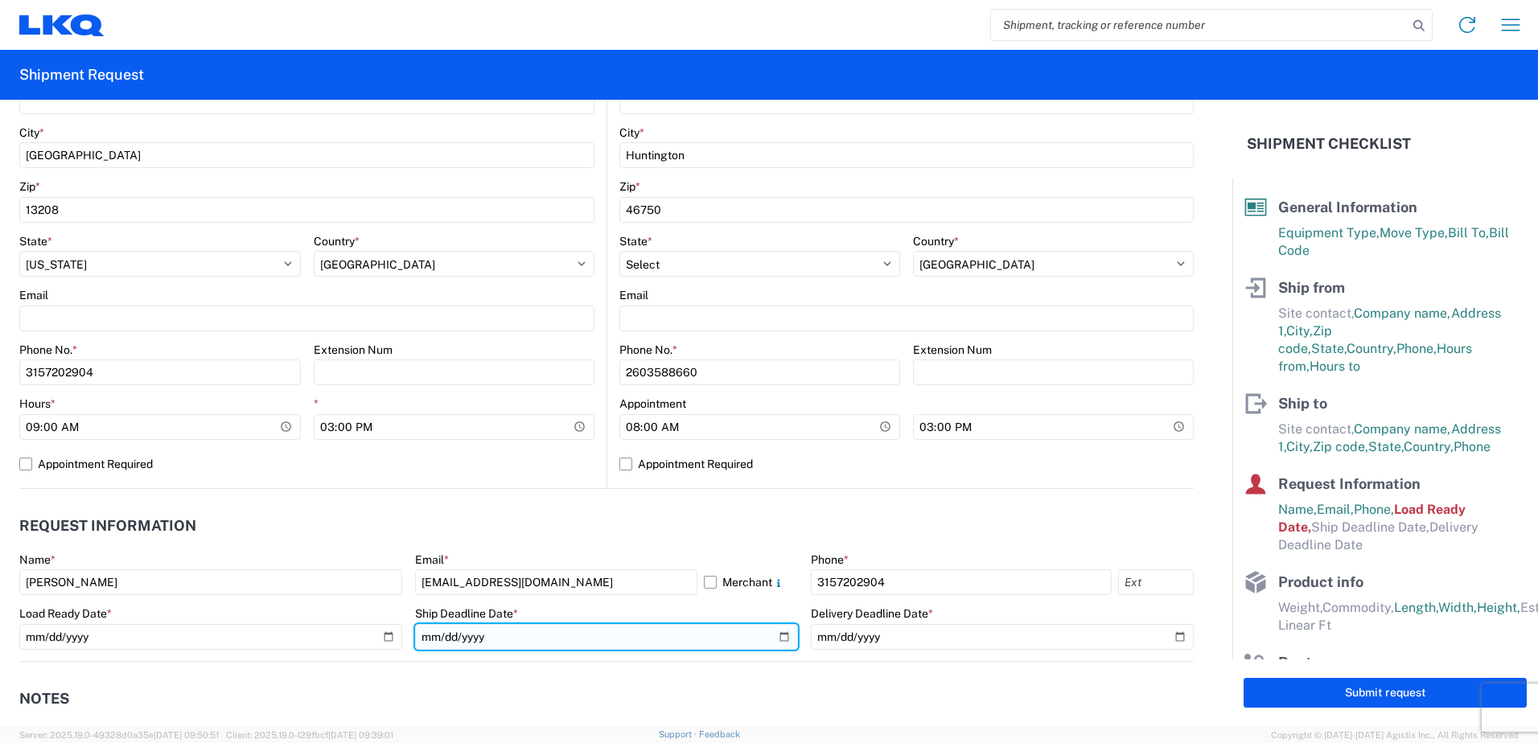
click at [775, 636] on input "date" at bounding box center [606, 637] width 383 height 26
type input "2025-09-22"
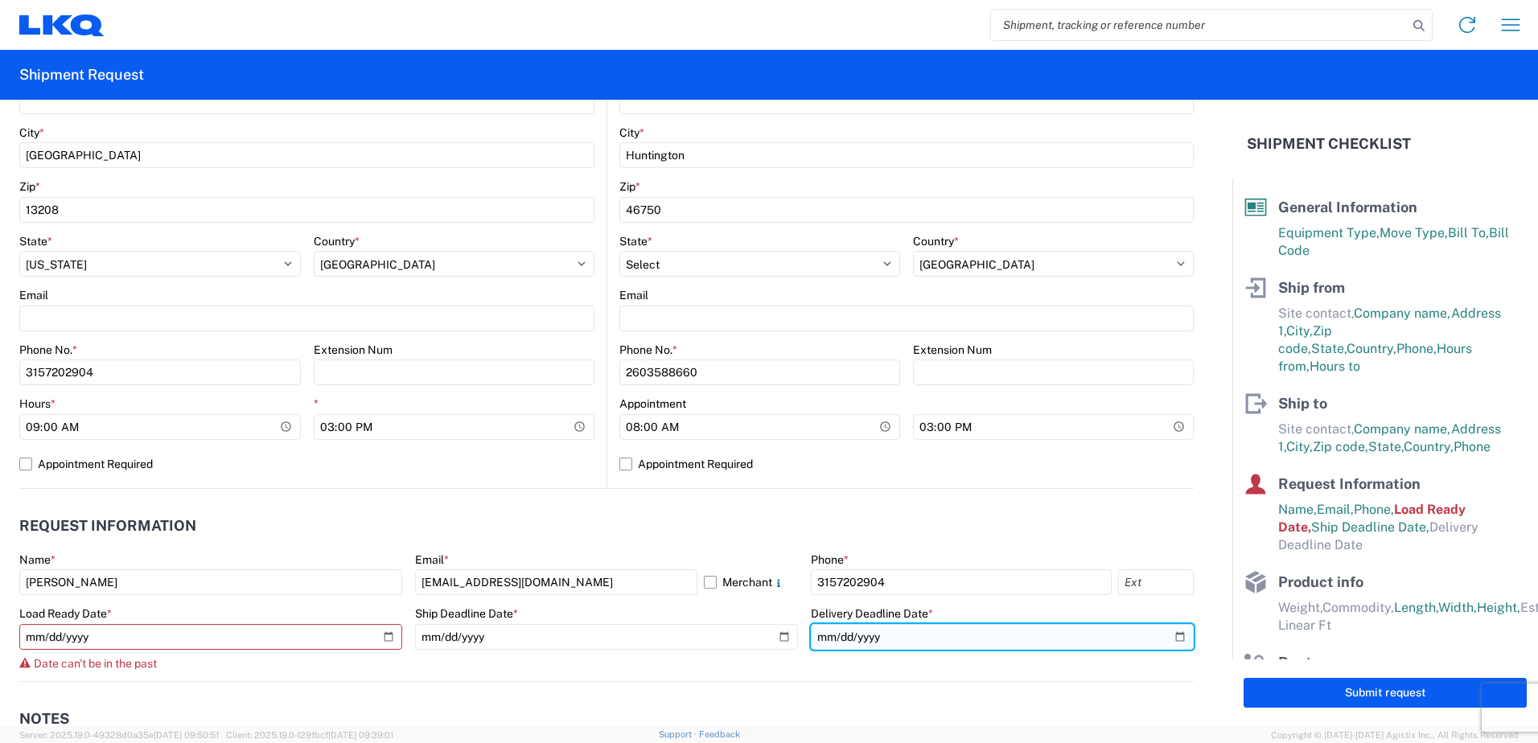
click at [1161, 640] on input "date" at bounding box center [1002, 637] width 383 height 26
type input "2025-09-24"
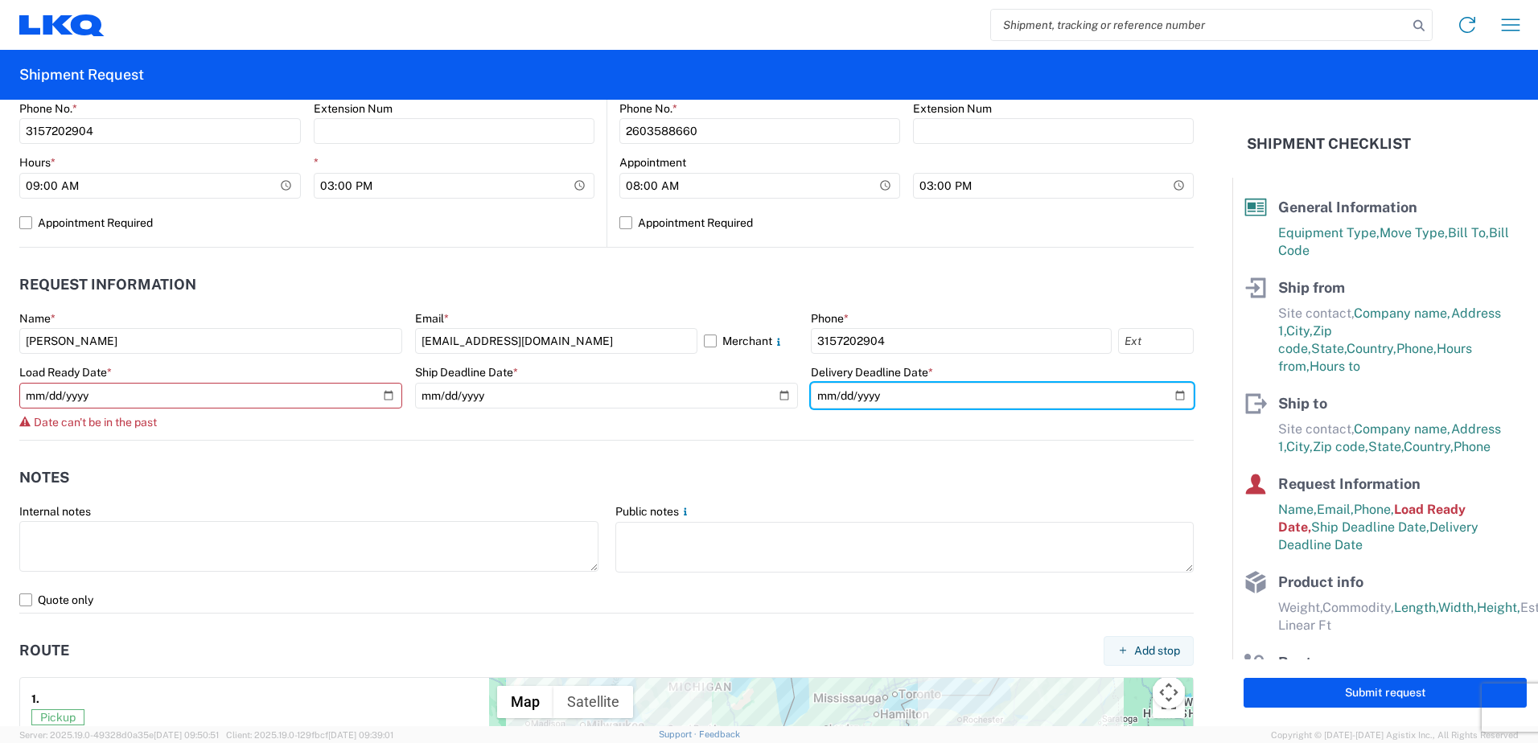
scroll to position [805, 0]
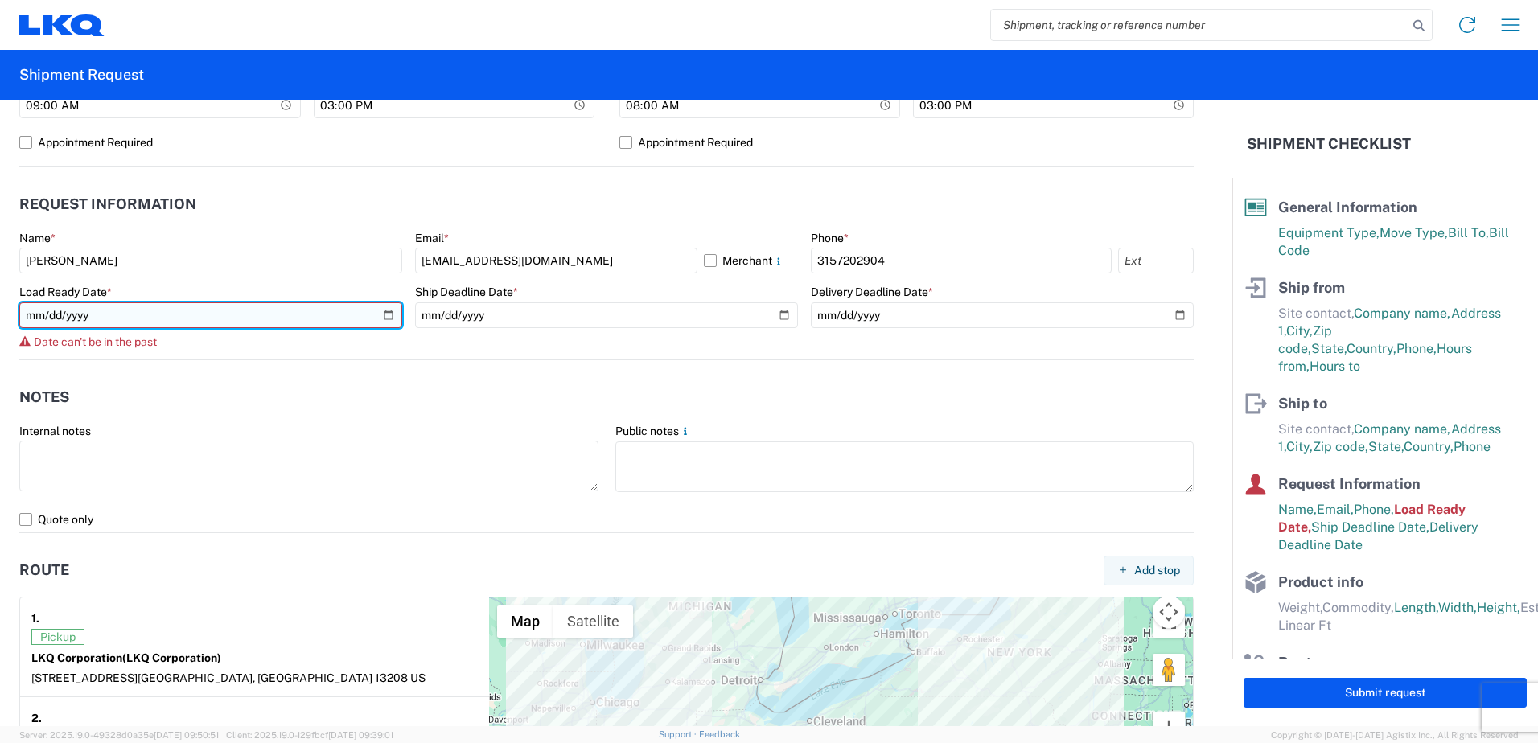
click at [383, 315] on input "2025-09-18" at bounding box center [210, 315] width 383 height 26
click at [388, 308] on input "2025-09-18" at bounding box center [210, 315] width 383 height 26
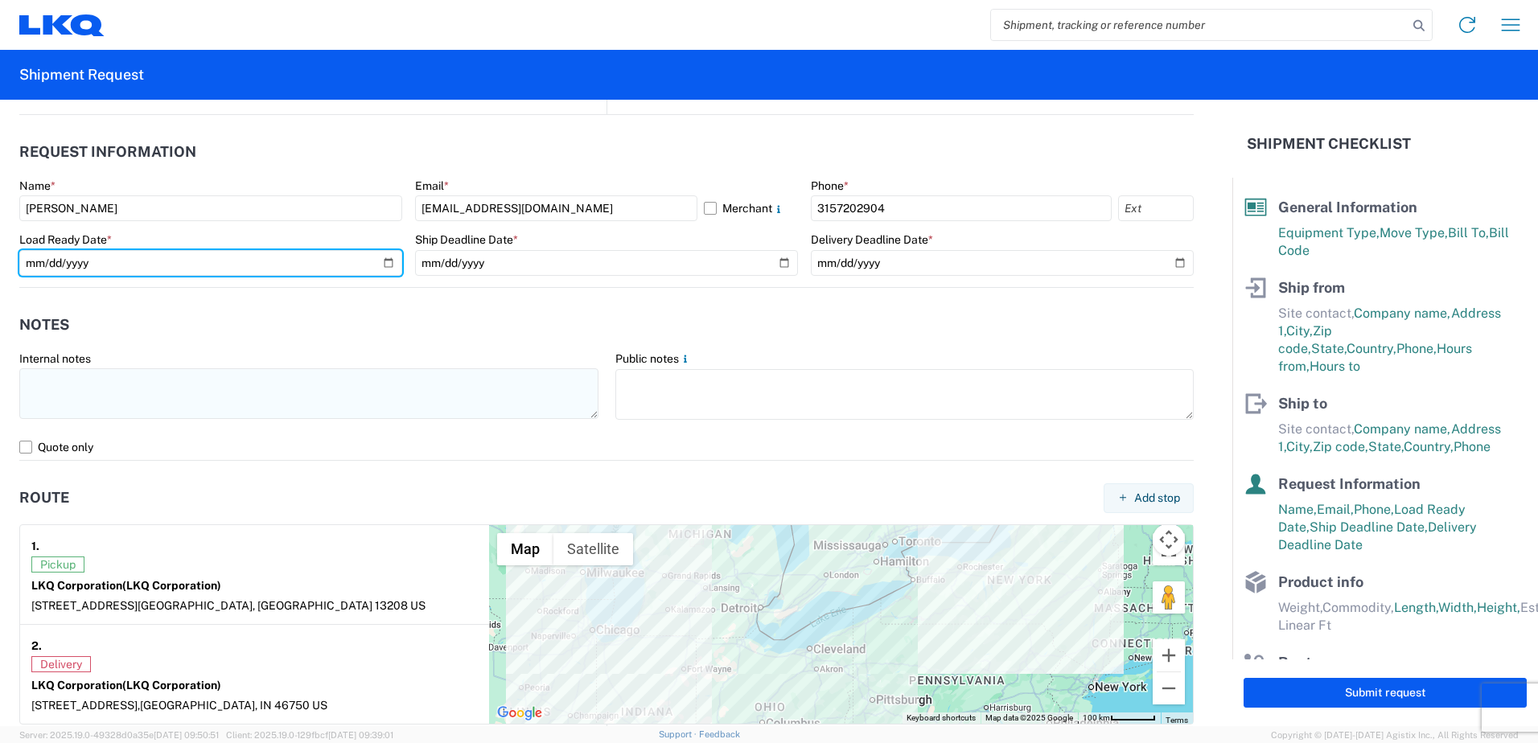
scroll to position [885, 0]
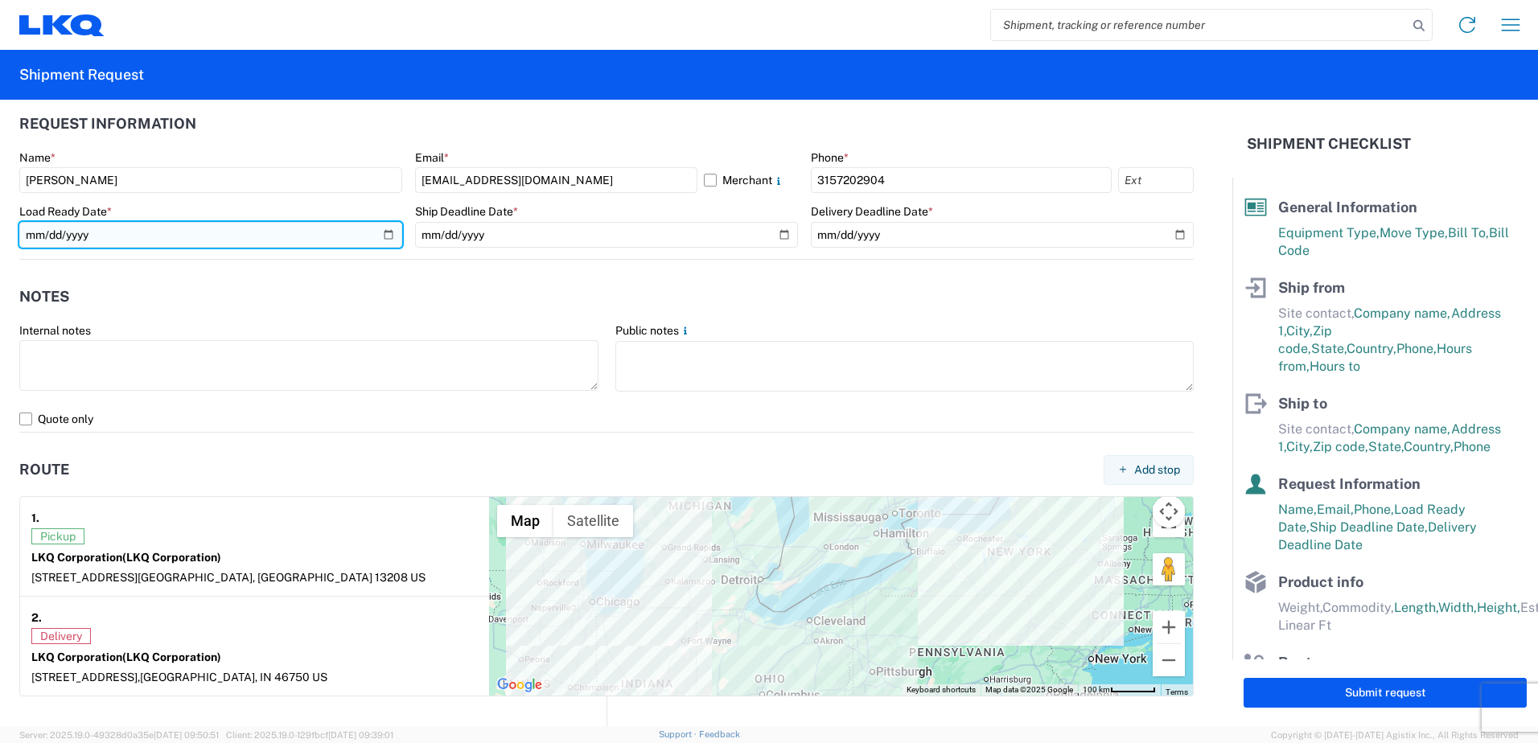
click at [387, 229] on input "2025-09-19" at bounding box center [210, 235] width 383 height 26
type input "2025-09-18"
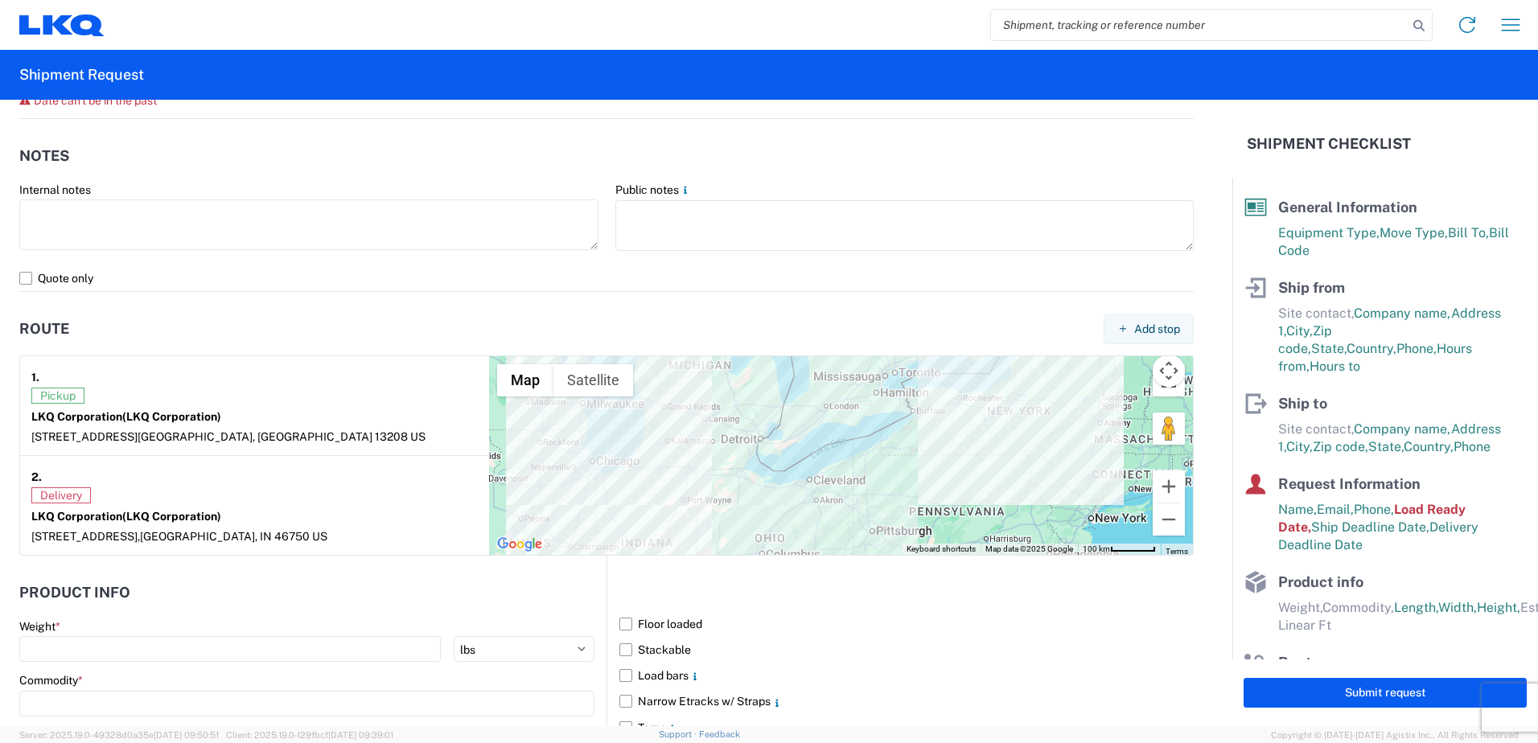
scroll to position [1126, 0]
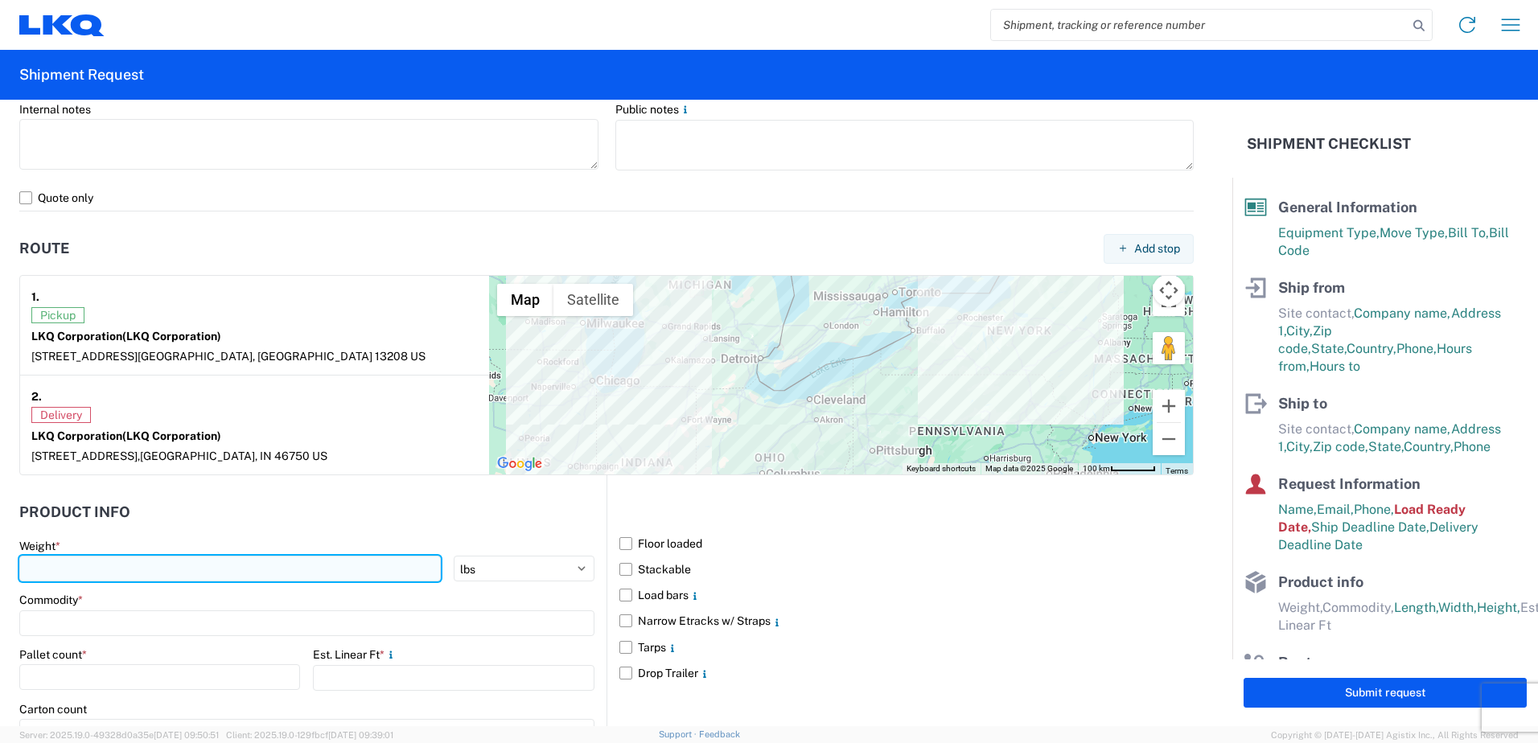
click at [322, 569] on input "number" at bounding box center [230, 569] width 422 height 26
type input "7599"
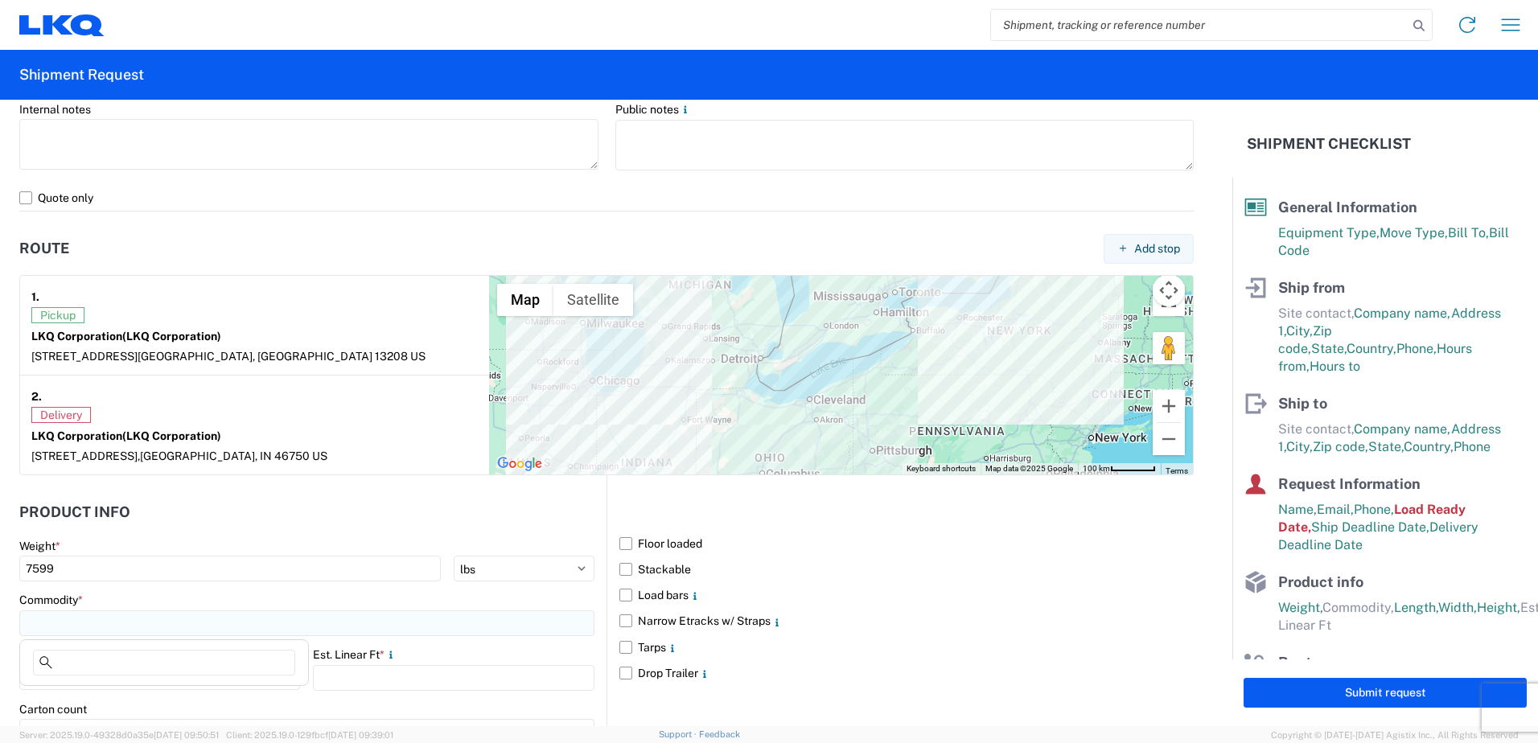
click at [231, 630] on input at bounding box center [306, 624] width 575 height 26
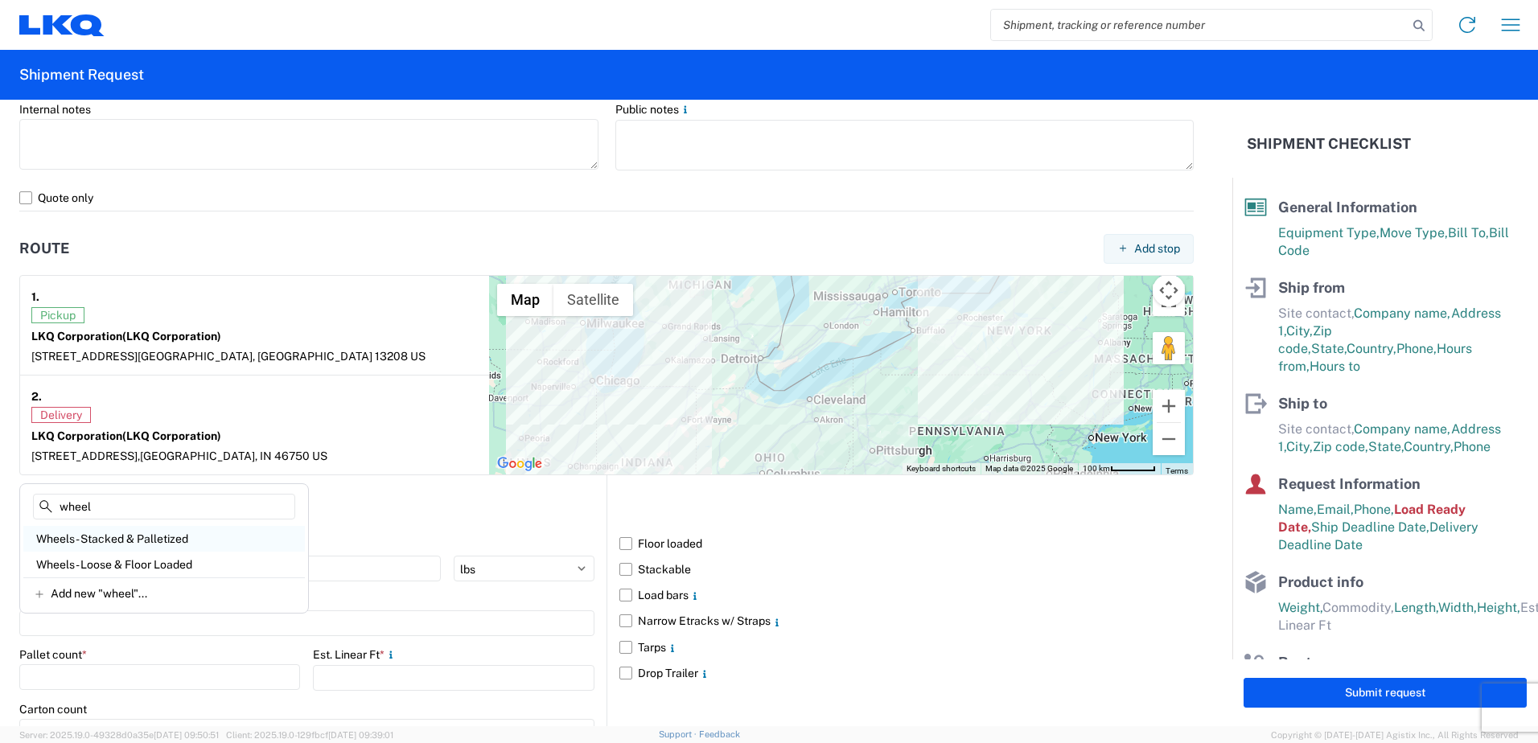
type input "wheel"
click at [182, 531] on div "Wheels - Stacked & Palletized" at bounding box center [164, 539] width 282 height 26
type input "Wheels - Stacked & Palletized"
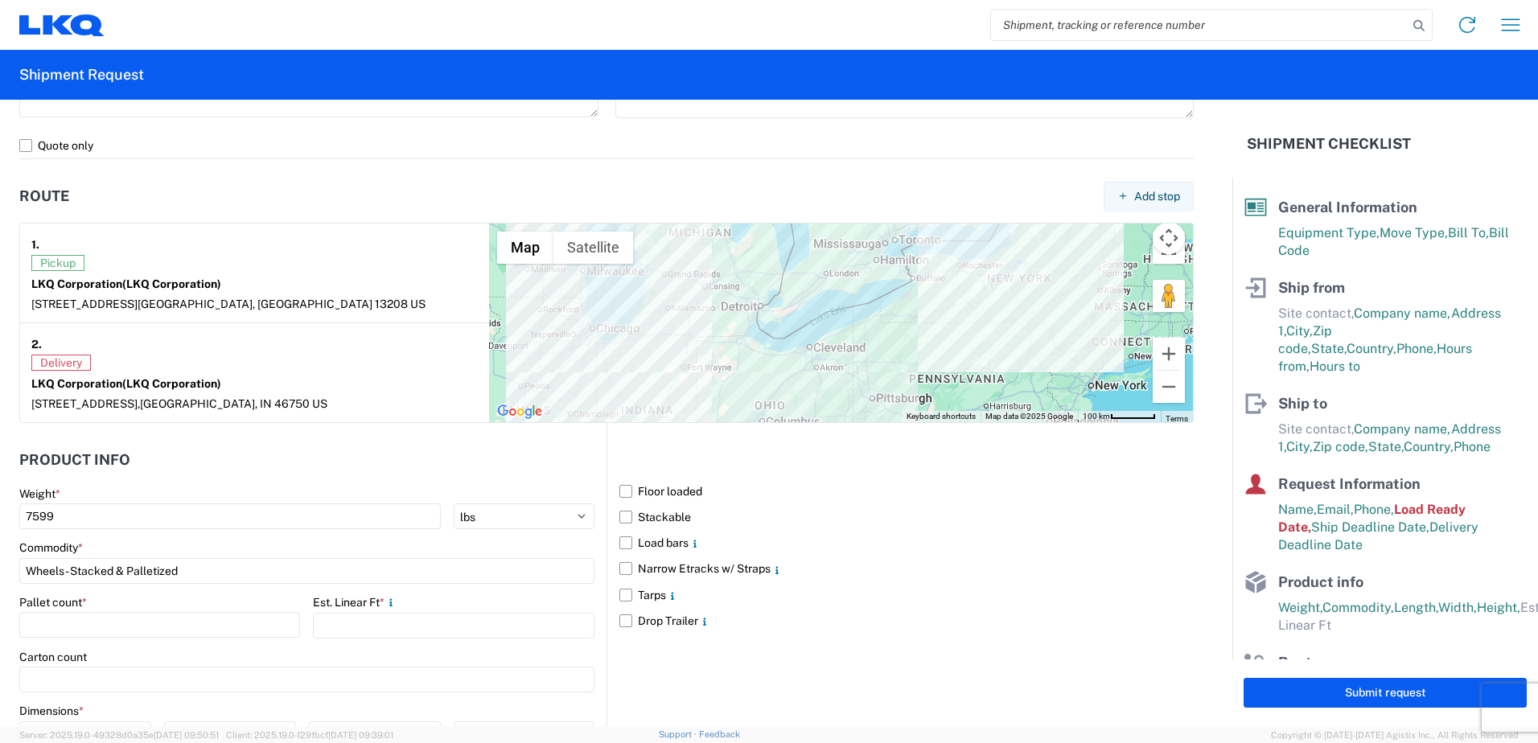
scroll to position [1207, 0]
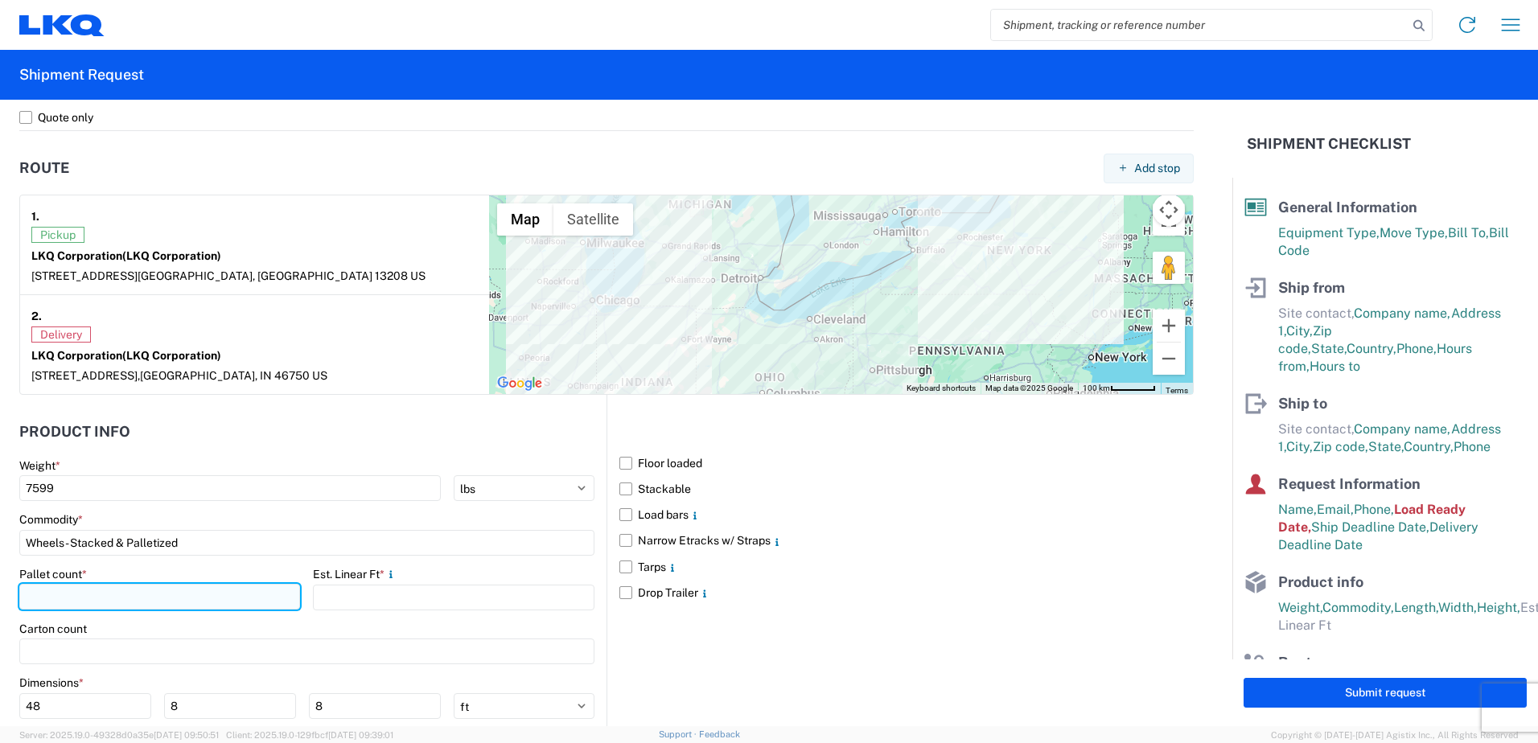
click at [218, 602] on input "number" at bounding box center [159, 597] width 281 height 26
type input "11"
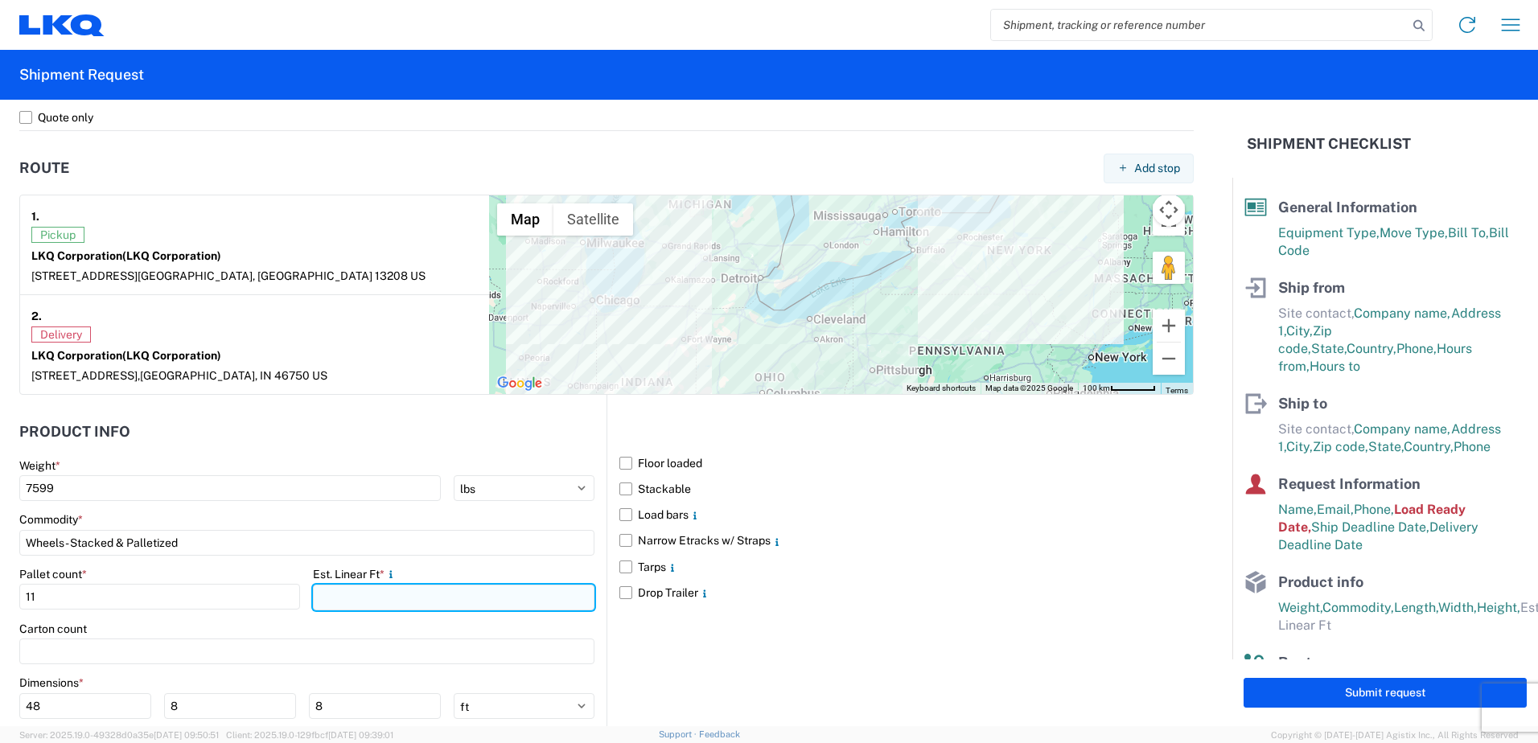
click at [377, 605] on input "number" at bounding box center [453, 598] width 281 height 26
click at [403, 597] on input "number" at bounding box center [453, 598] width 281 height 26
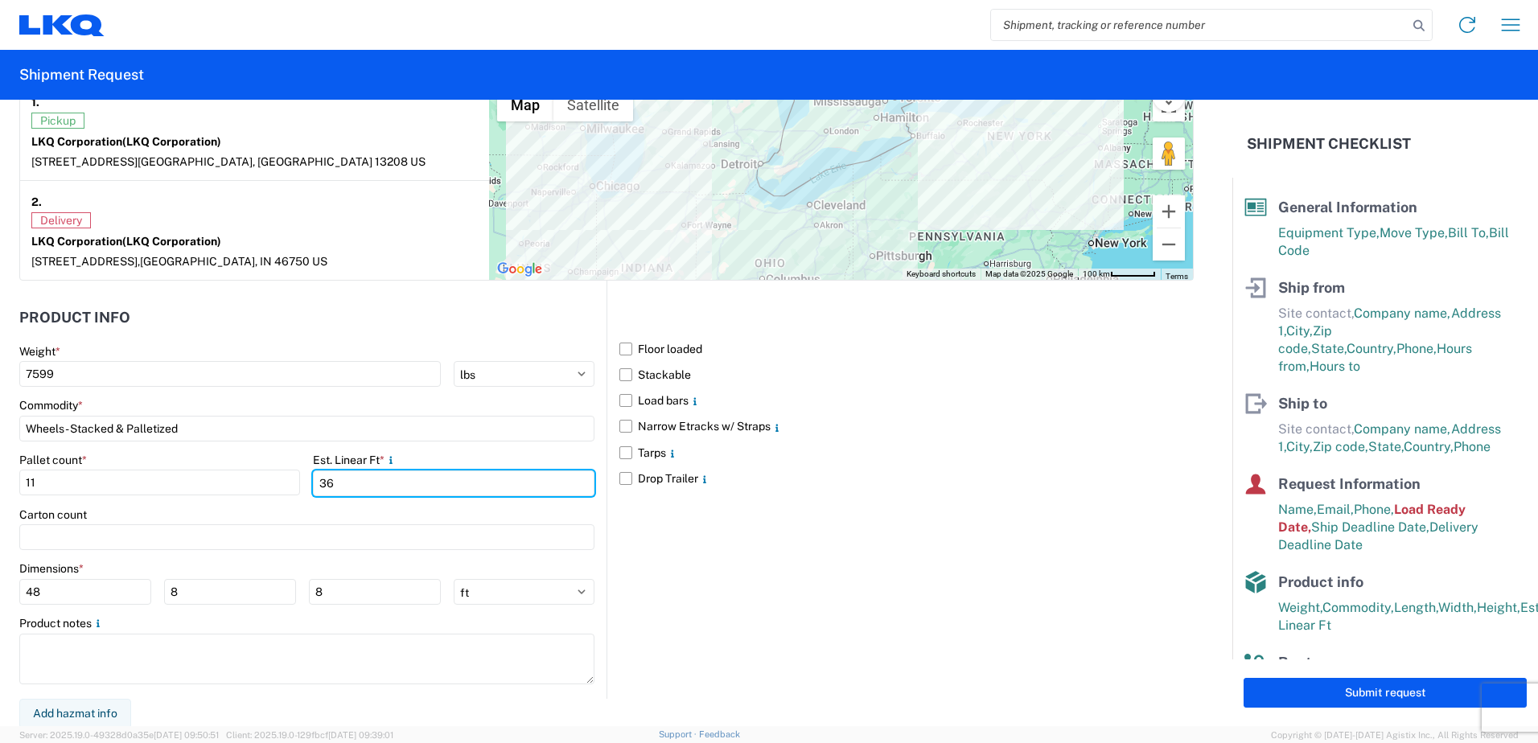
scroll to position [1323, 0]
type input "36"
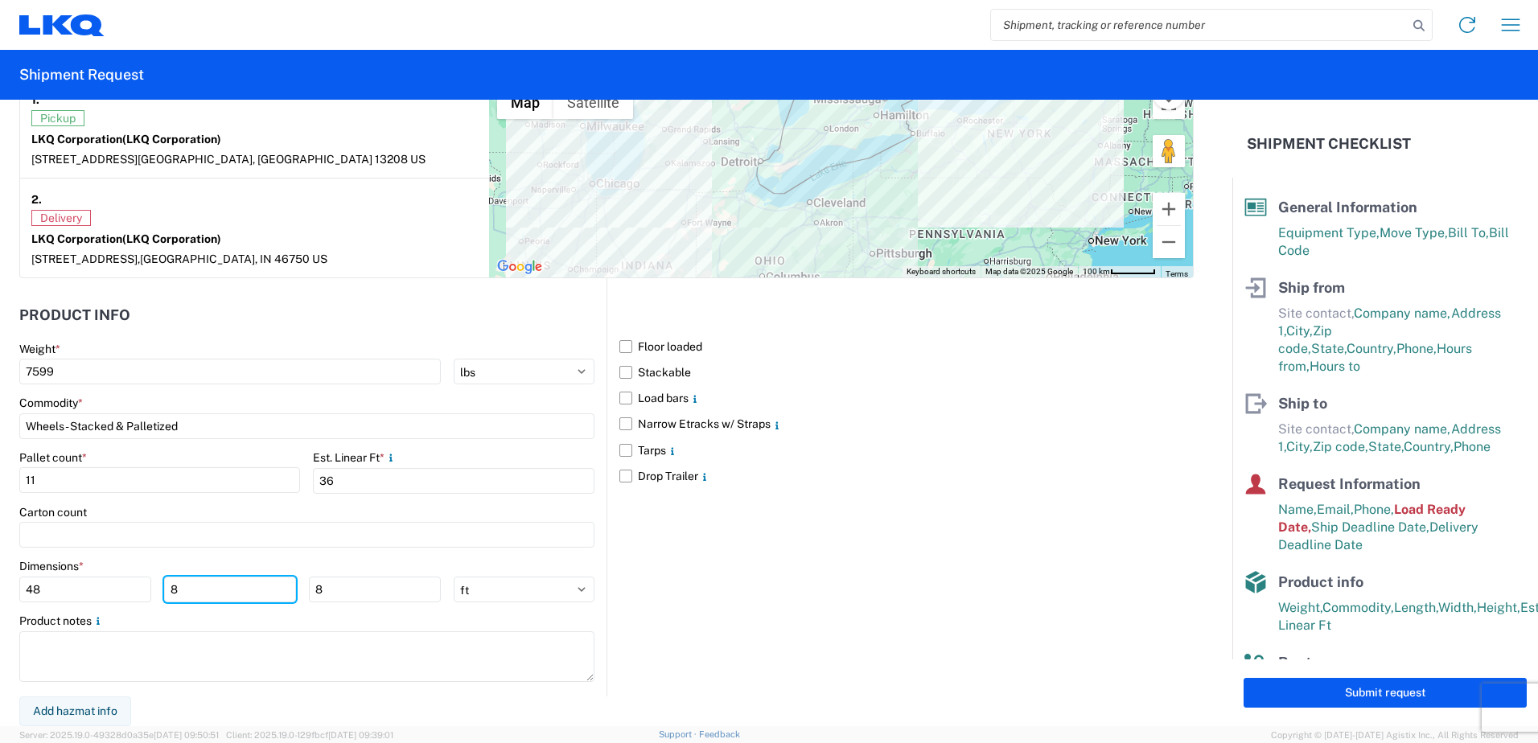
drag, startPoint x: 223, startPoint y: 595, endPoint x: 96, endPoint y: 607, distance: 127.8
click at [125, 606] on main "Weight * 7599 kgs lbs Commodity * Wheels - Stacked & Palletized Pallet count * …" at bounding box center [312, 519] width 587 height 355
type input "1"
type input "40"
drag, startPoint x: 335, startPoint y: 589, endPoint x: 258, endPoint y: 590, distance: 77.2
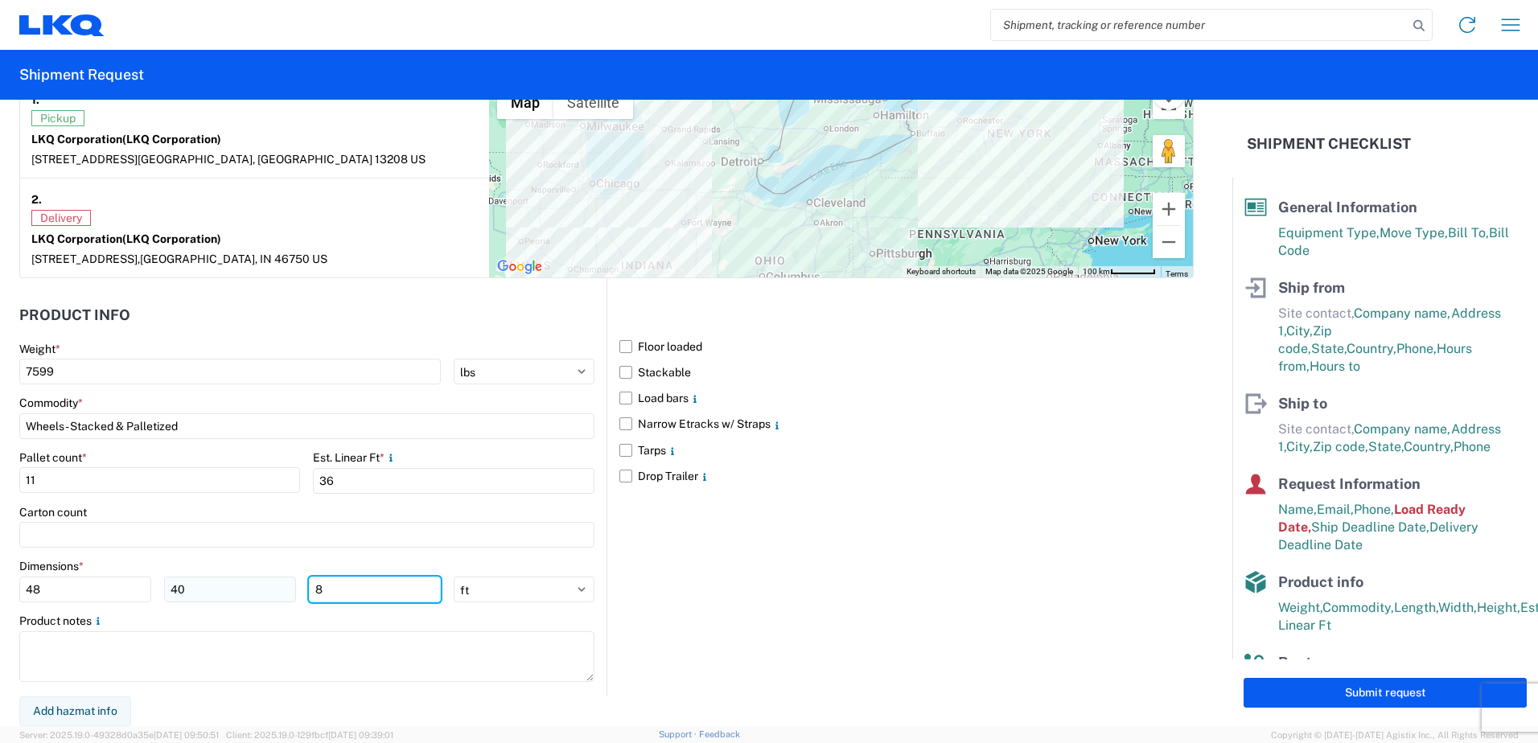
click at [282, 590] on div "48 40 8" at bounding box center [230, 590] width 422 height 26
type input "70"
click at [786, 593] on div "Floor loaded Stackable Load bars Narrow Etracks w/ Straps Tarps Drop Trailer" at bounding box center [900, 487] width 587 height 418
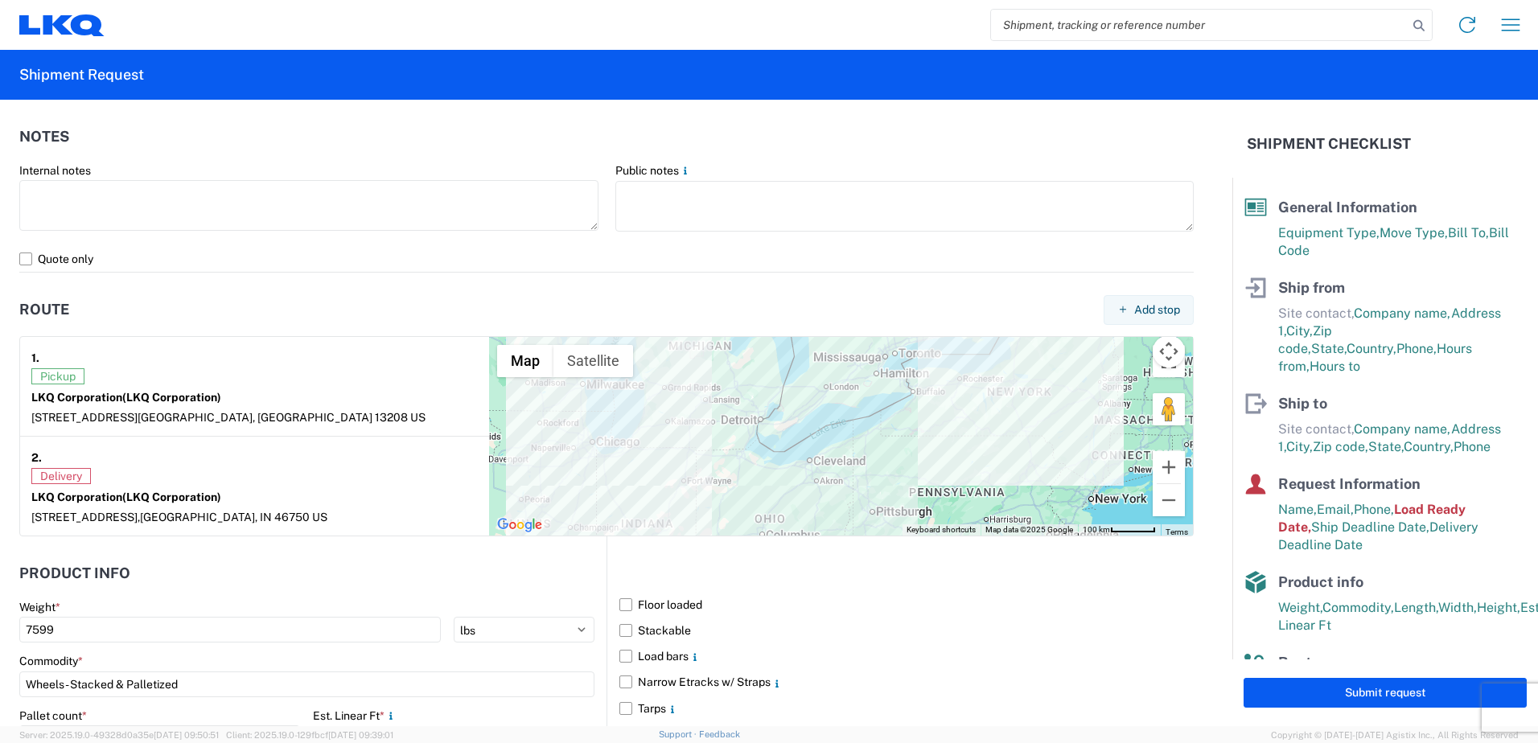
scroll to position [841, 0]
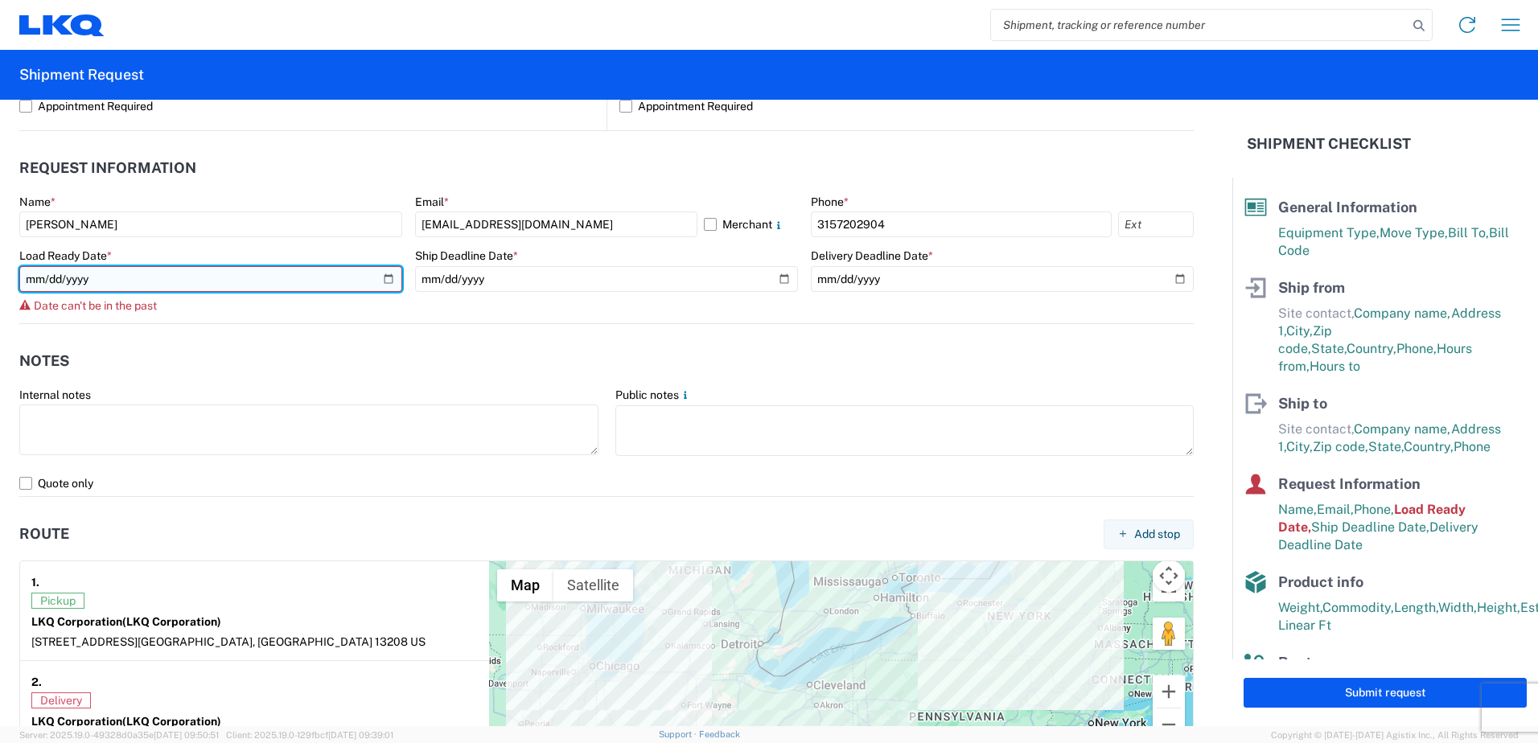
click at [380, 282] on input "2025-09-18" at bounding box center [210, 279] width 383 height 26
type input "2025-09-19"
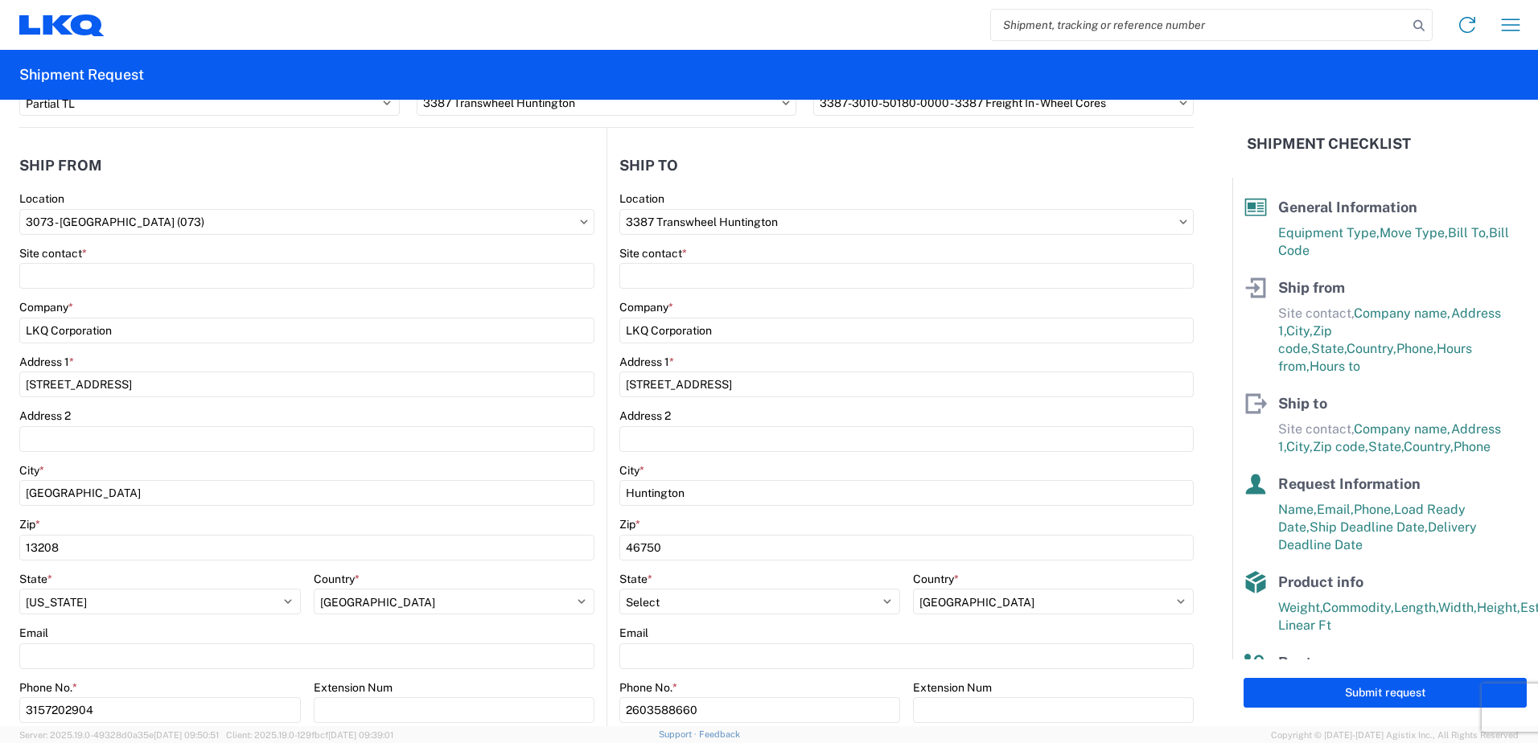
scroll to position [117, 0]
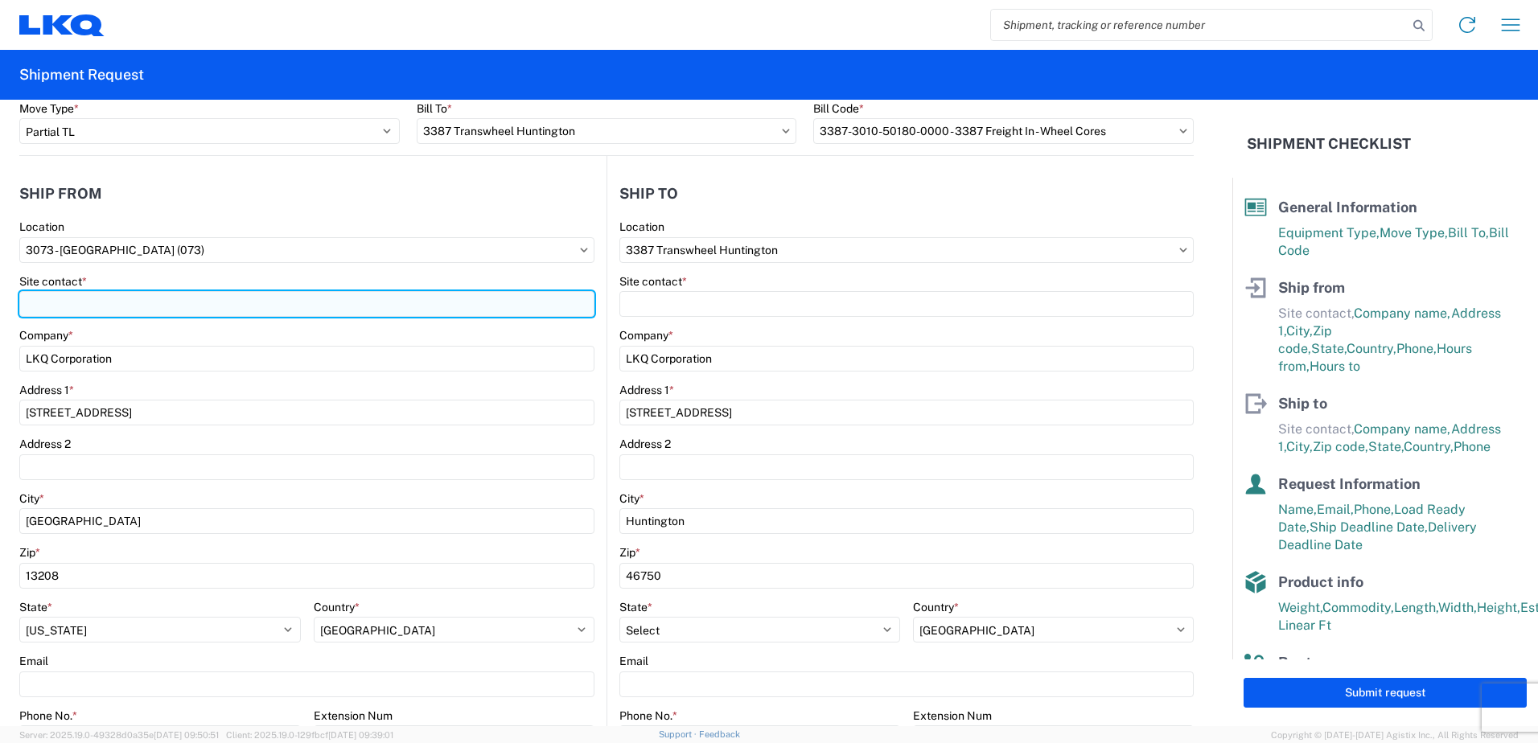
click at [62, 294] on input "Site contact *" at bounding box center [306, 304] width 575 height 26
type input "C"
type input "Connor Oakes"
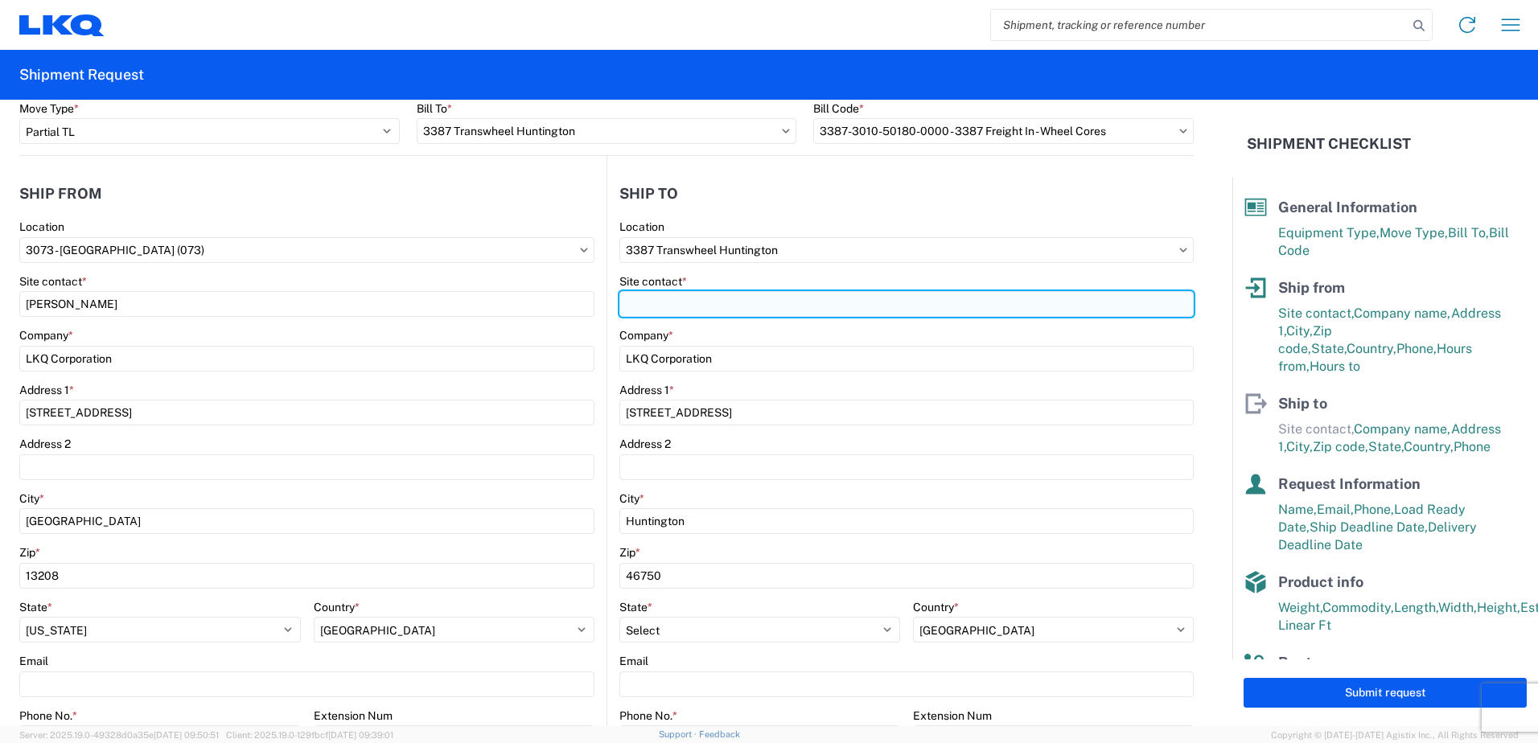
click at [789, 308] on input "Site contact *" at bounding box center [906, 304] width 574 height 26
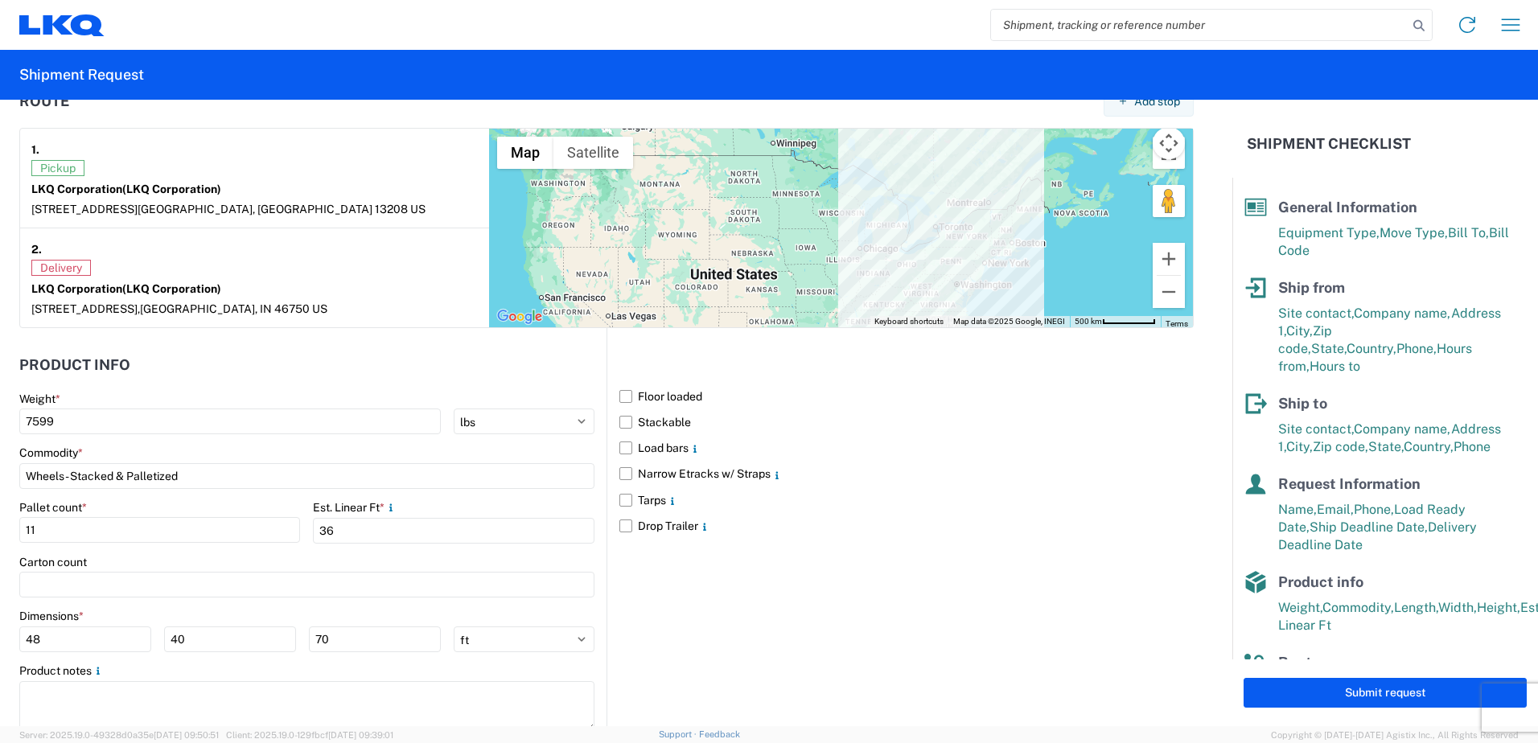
scroll to position [1303, 0]
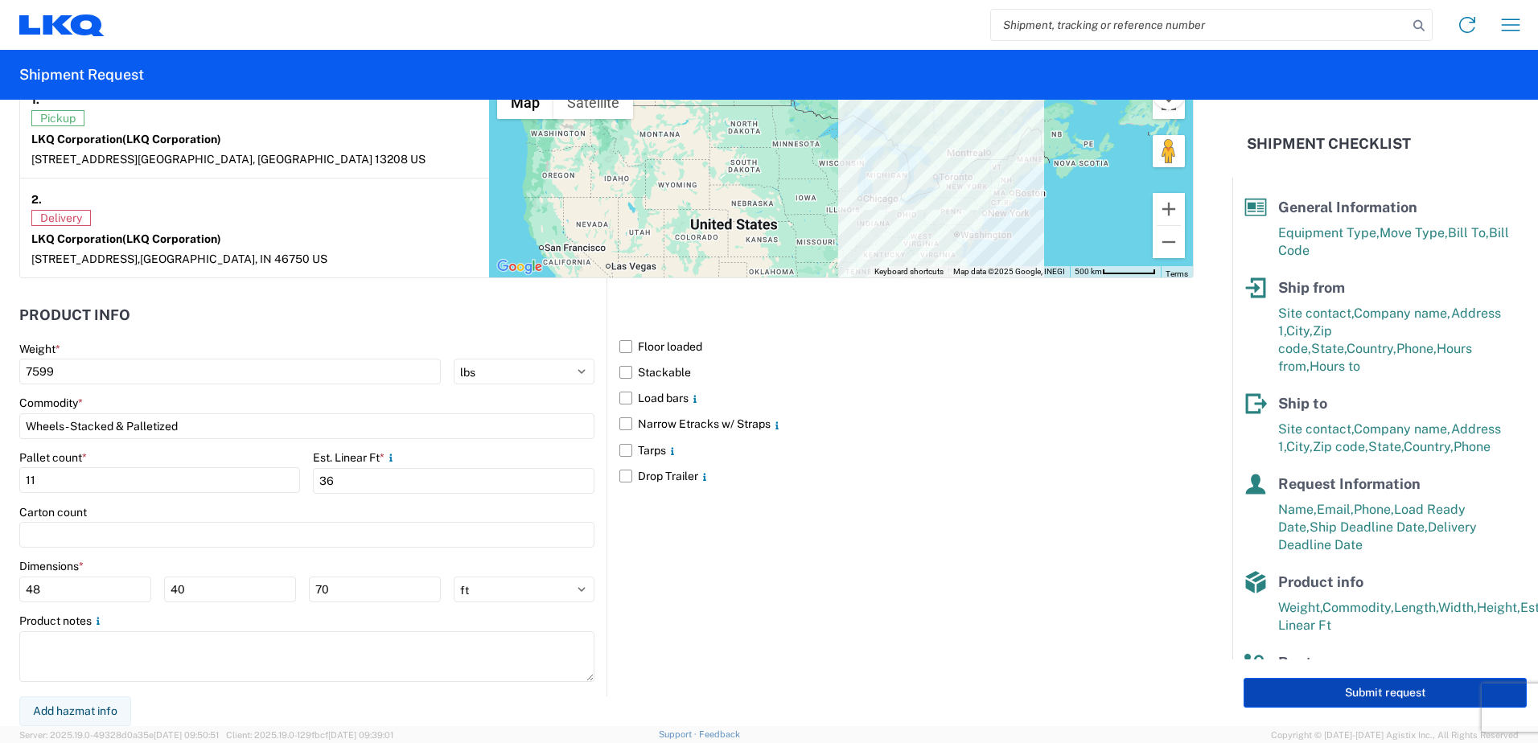
type input "warehouse"
click at [1312, 693] on button "Submit request" at bounding box center [1385, 693] width 283 height 30
select select "US"
